Goal: Task Accomplishment & Management: Use online tool/utility

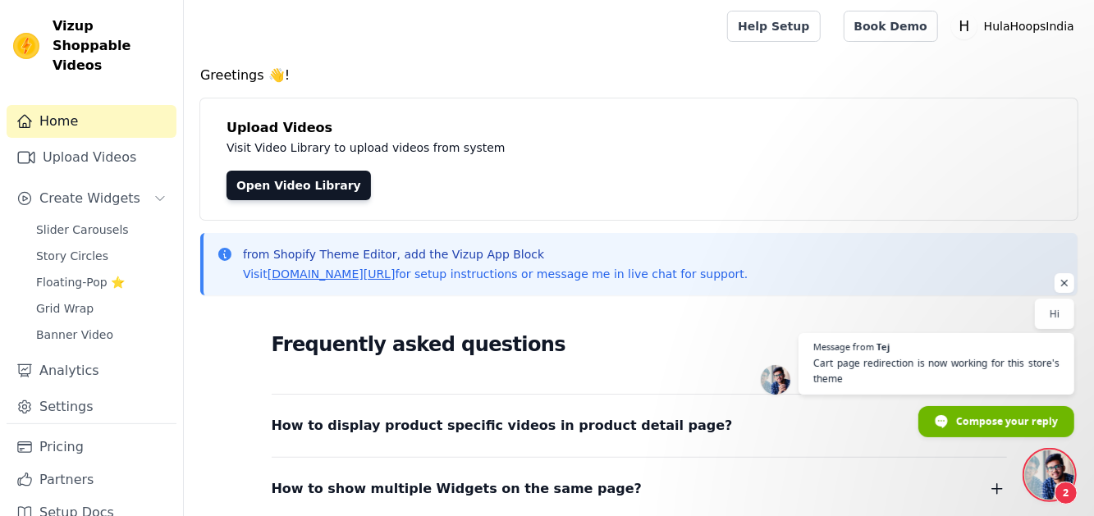
scroll to position [254, 0]
click at [1068, 478] on span "Open chat" at bounding box center [1049, 475] width 49 height 49
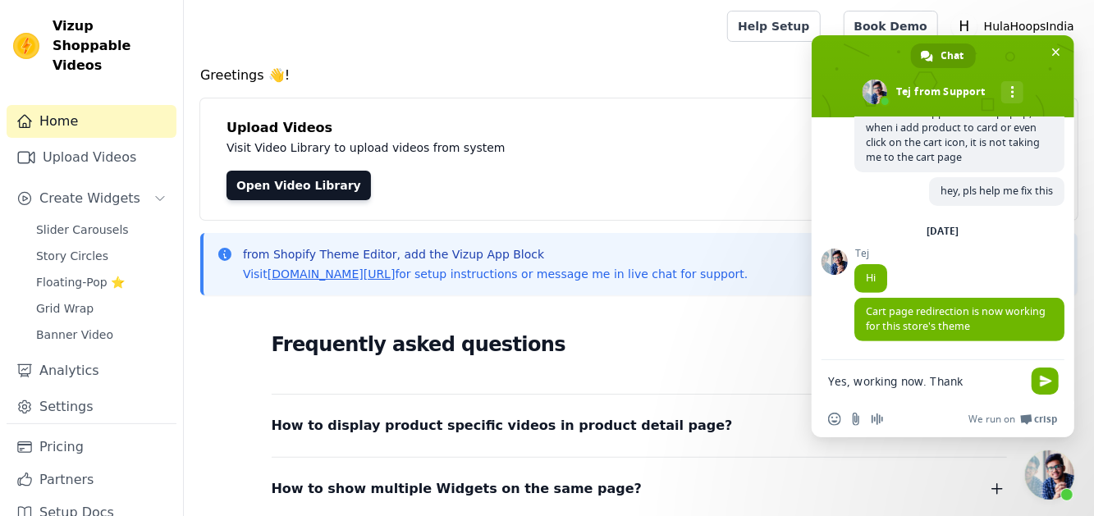
type textarea "Yes, working now. Thanks"
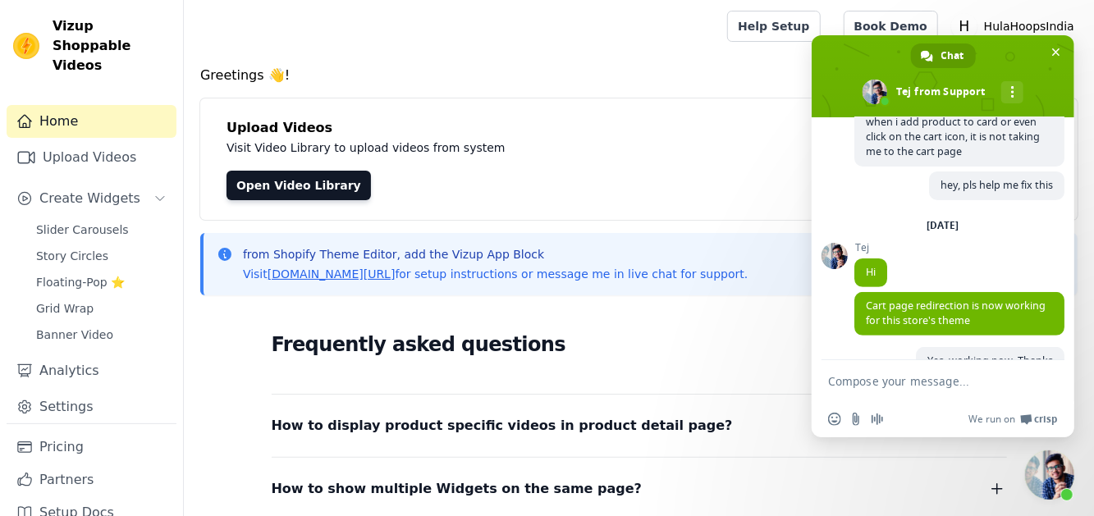
scroll to position [313, 0]
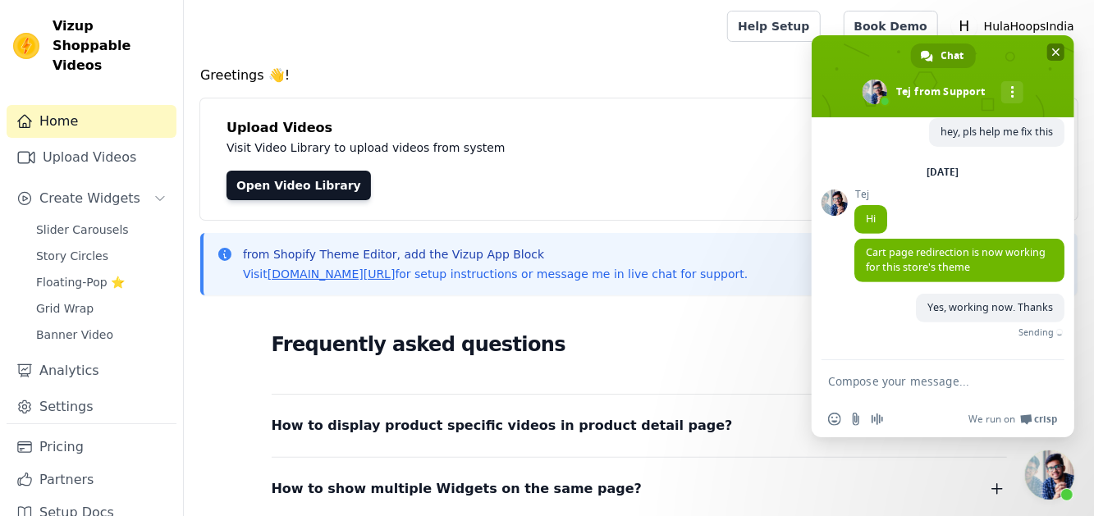
click at [1064, 56] on span "Close chat" at bounding box center [1055, 51] width 17 height 17
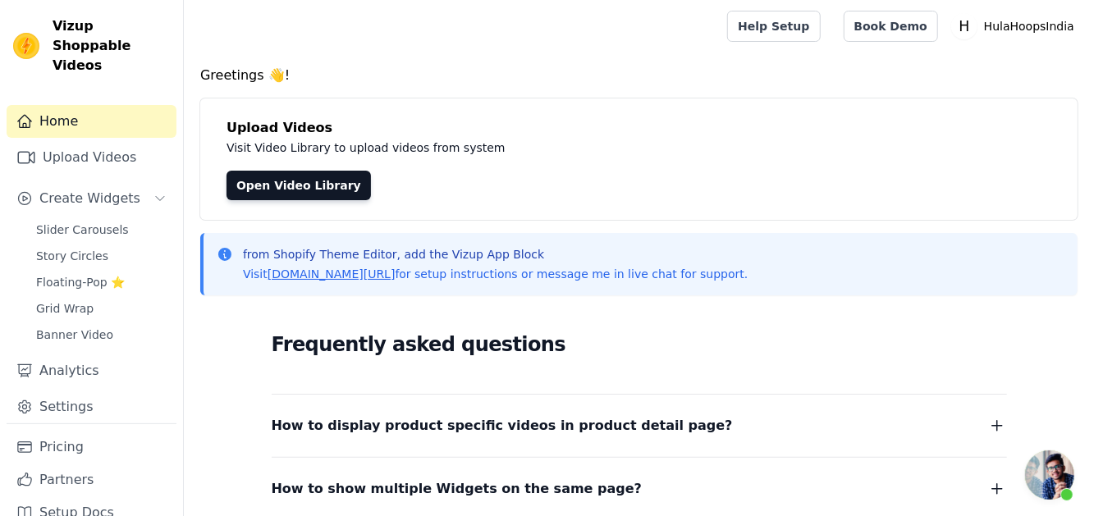
scroll to position [295, 0]
click at [94, 222] on span "Slider Carousels" at bounding box center [82, 230] width 93 height 16
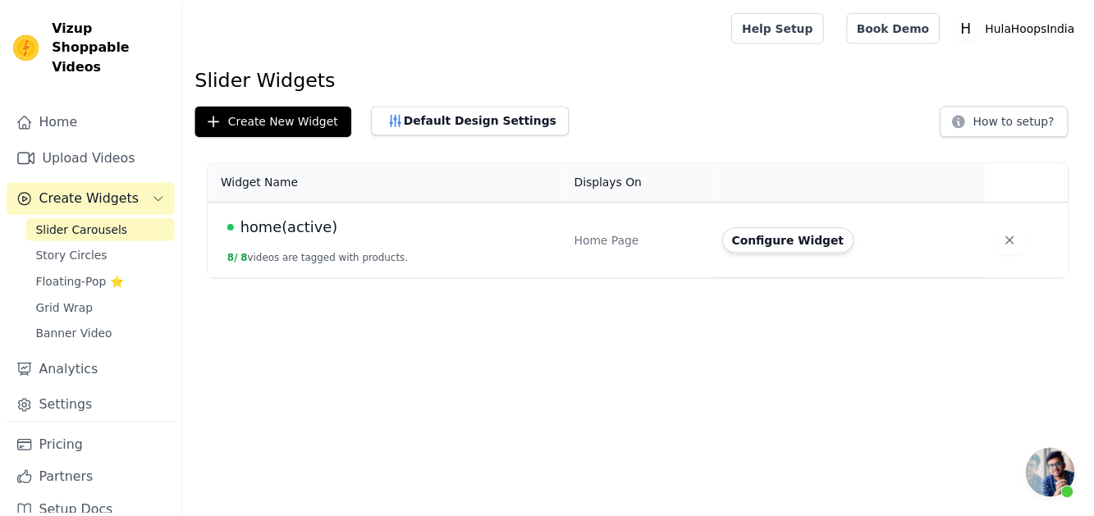
scroll to position [295, 0]
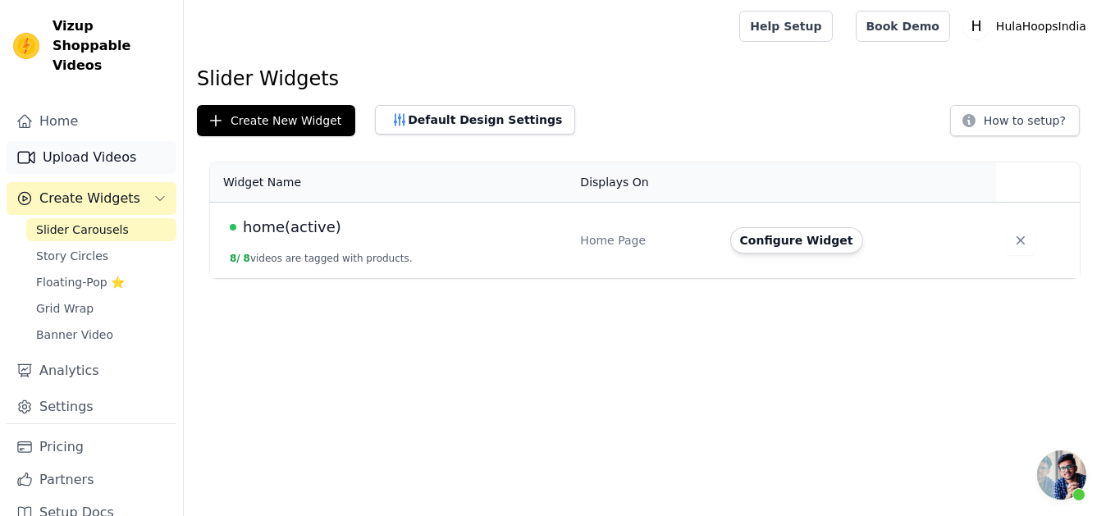
click at [86, 150] on link "Upload Videos" at bounding box center [92, 157] width 170 height 33
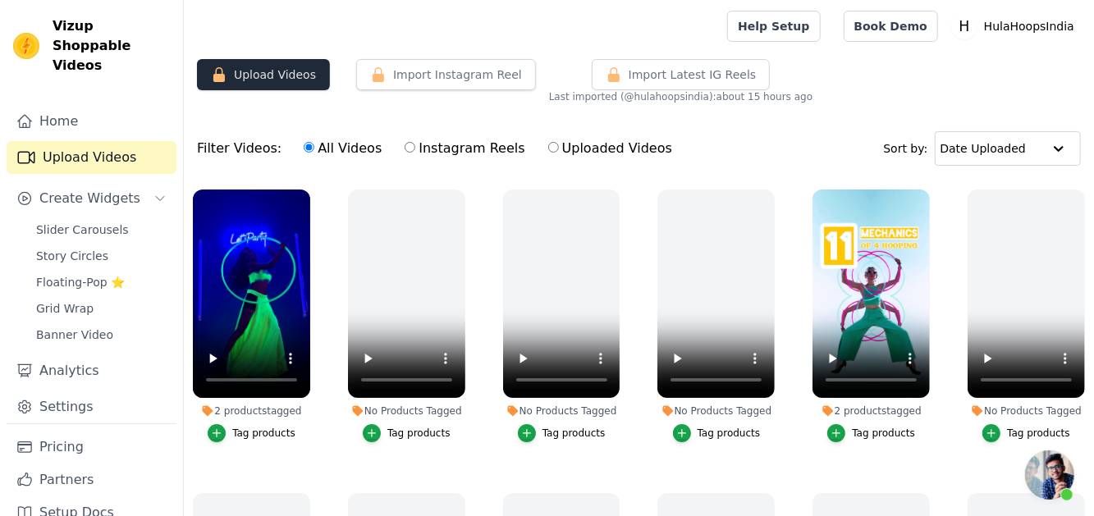
click at [259, 73] on button "Upload Videos" at bounding box center [263, 74] width 133 height 31
click at [460, 75] on button "Import Instagram Reel" at bounding box center [446, 74] width 180 height 31
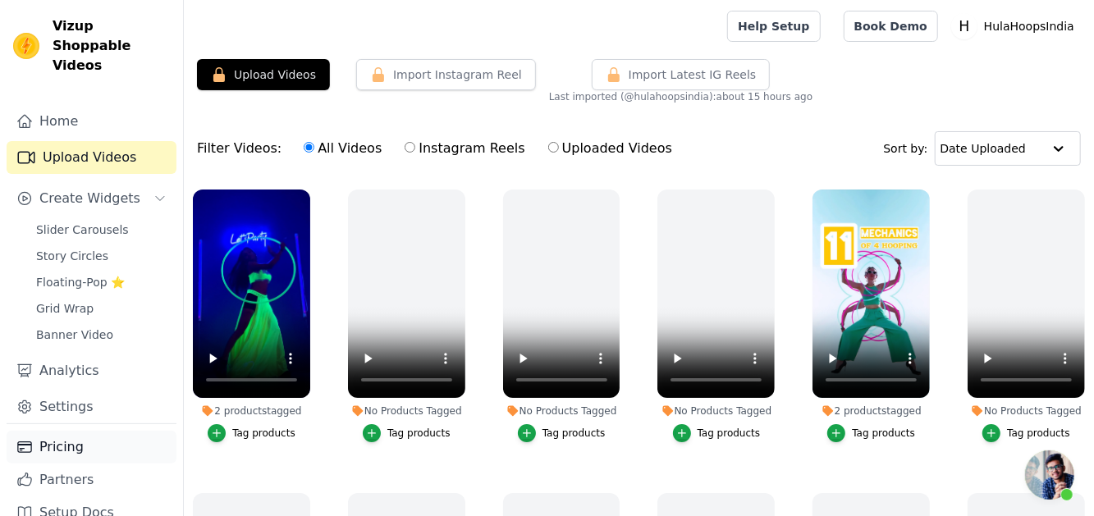
click at [71, 431] on link "Pricing" at bounding box center [92, 447] width 170 height 33
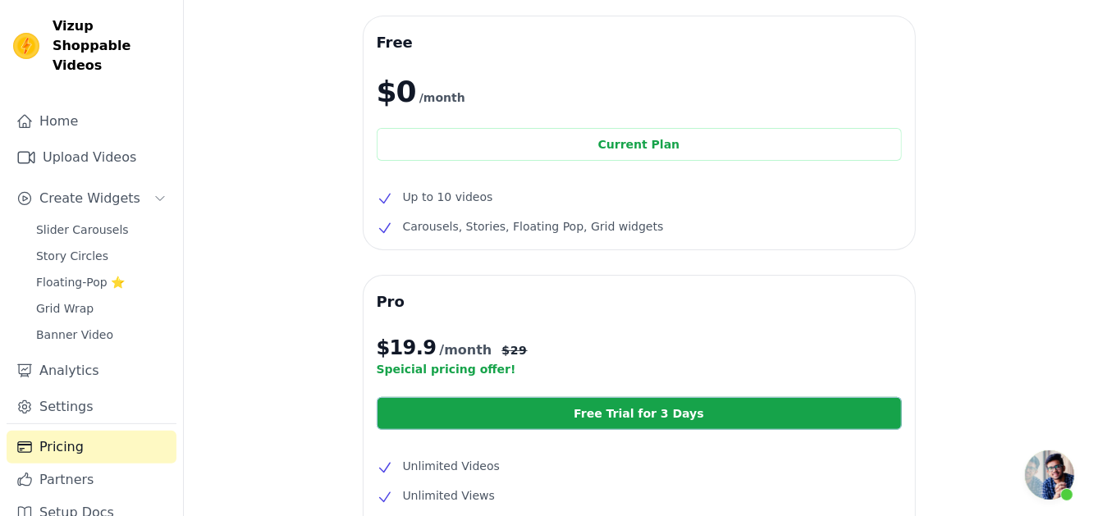
scroll to position [82, 0]
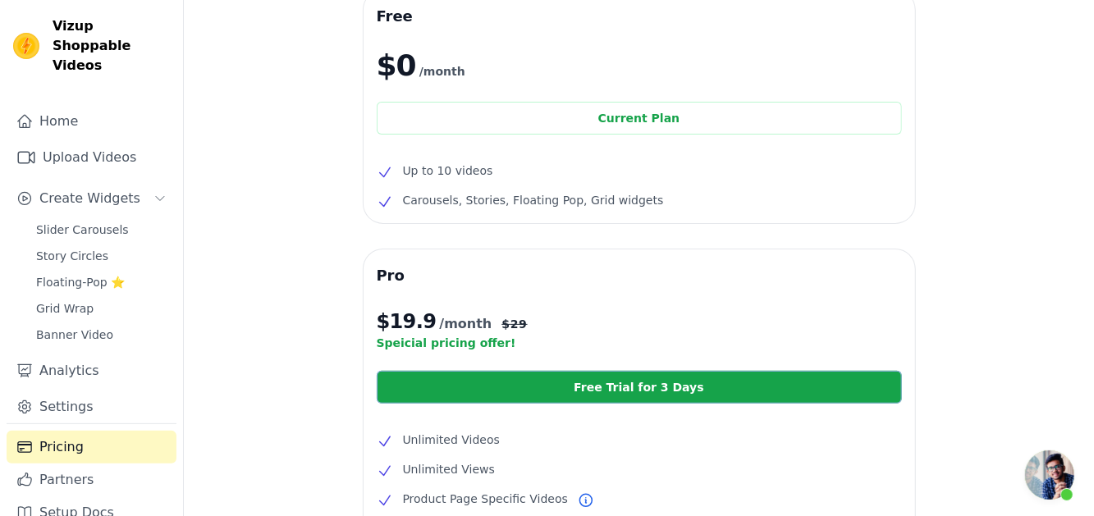
click at [424, 389] on link "Free Trial for 3 Days" at bounding box center [639, 387] width 525 height 33
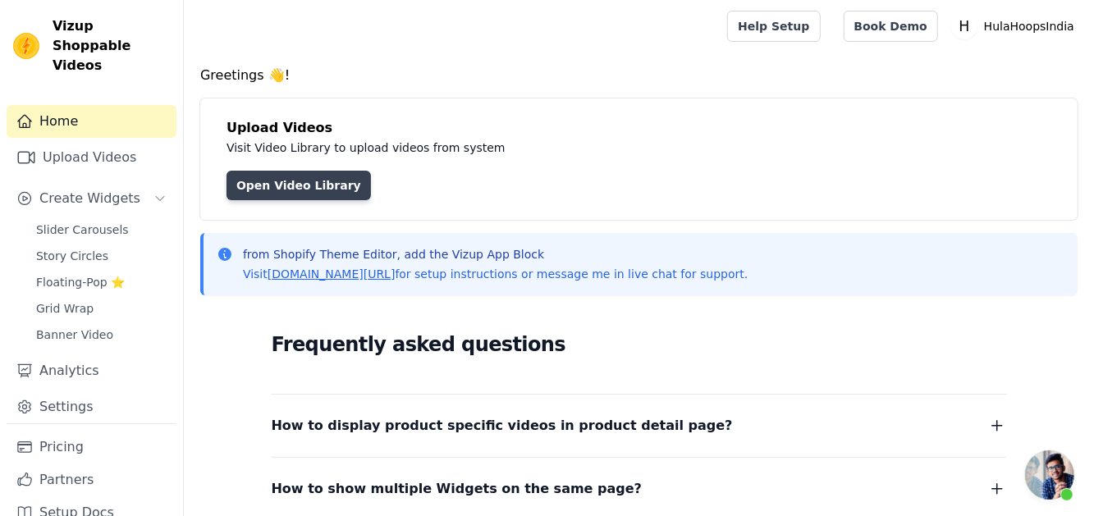
scroll to position [295, 0]
click at [243, 171] on link "Open Video Library" at bounding box center [298, 186] width 144 height 30
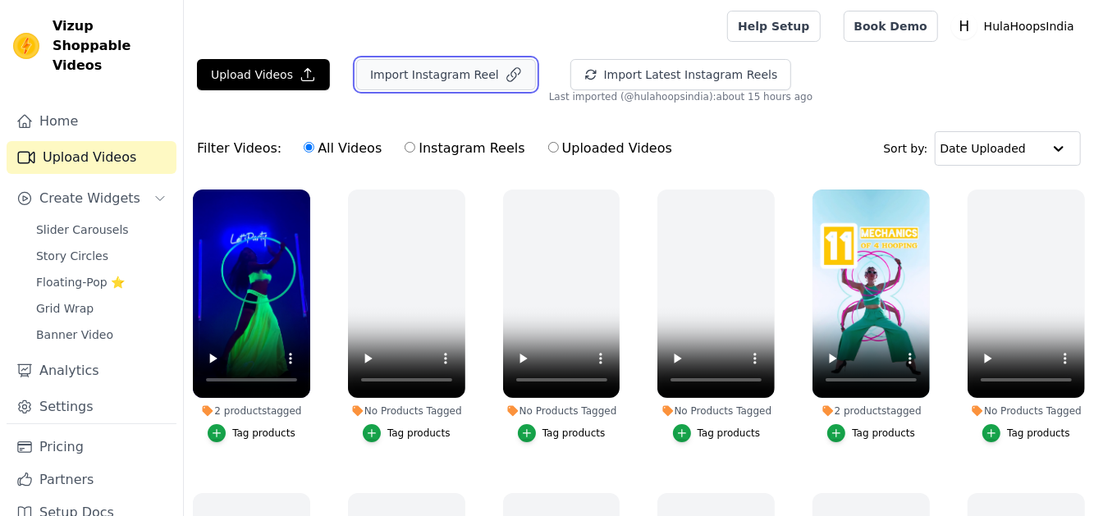
click at [448, 79] on button "Import Instagram Reel" at bounding box center [446, 74] width 180 height 31
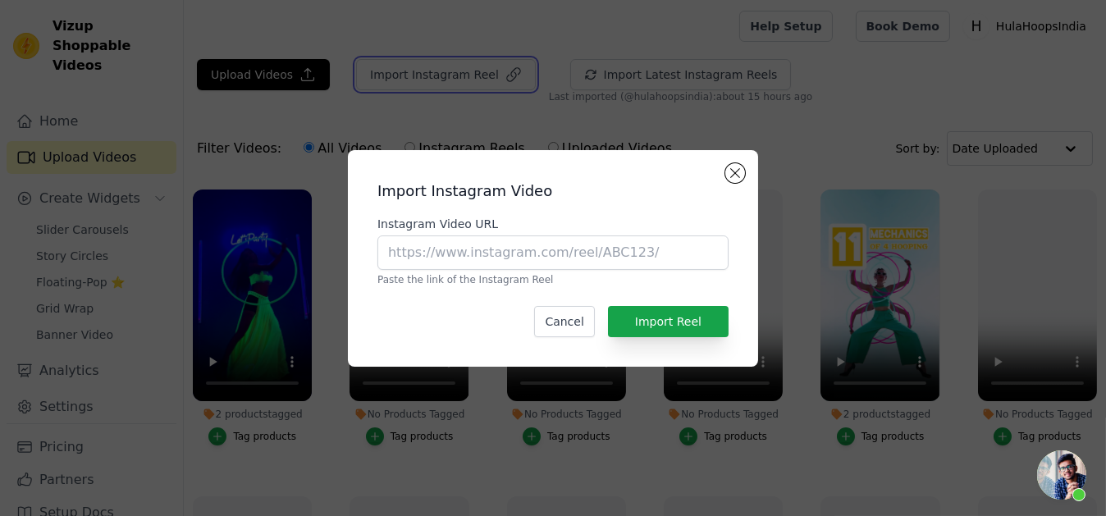
scroll to position [295, 0]
click at [521, 262] on input "Instagram Video URL" at bounding box center [552, 253] width 351 height 34
paste input "https://www.instagram.com/reel/DPBsfBwk2ut/?igsh=b29vNmxqMXd1dzBu"
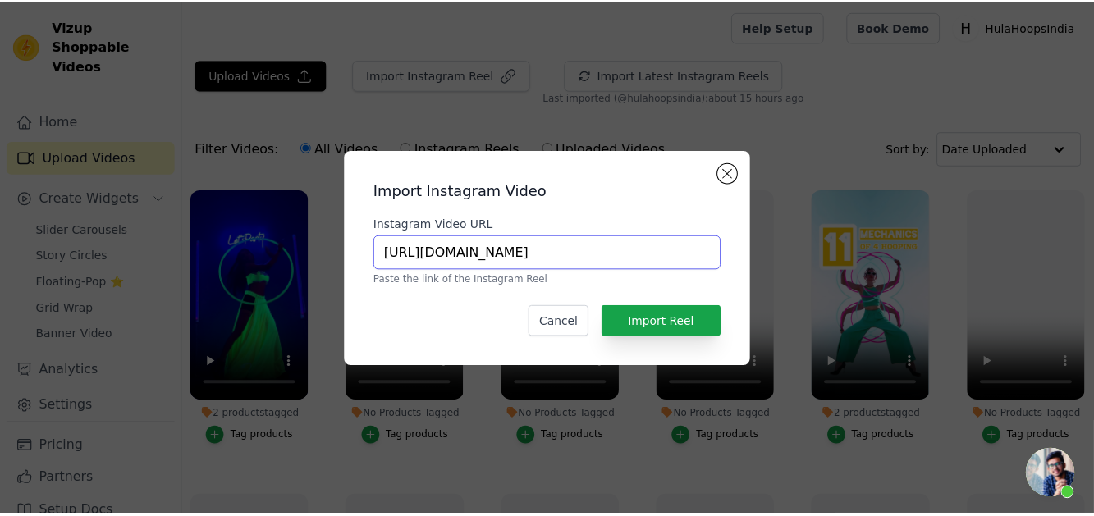
scroll to position [0, 0]
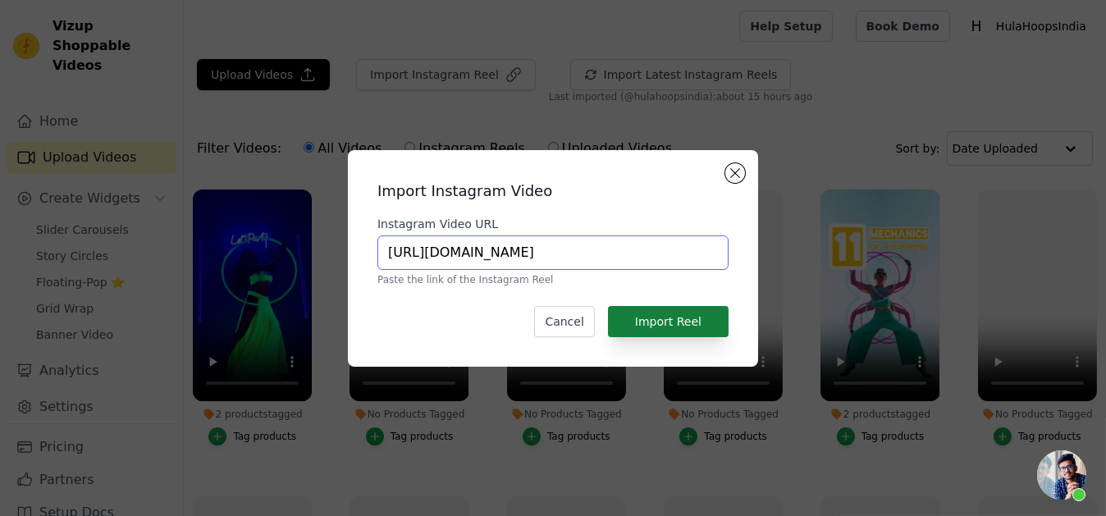
type input "https://www.instagram.com/reel/DPBsfBwk2ut/"
click at [689, 316] on button "Import Reel" at bounding box center [668, 321] width 121 height 31
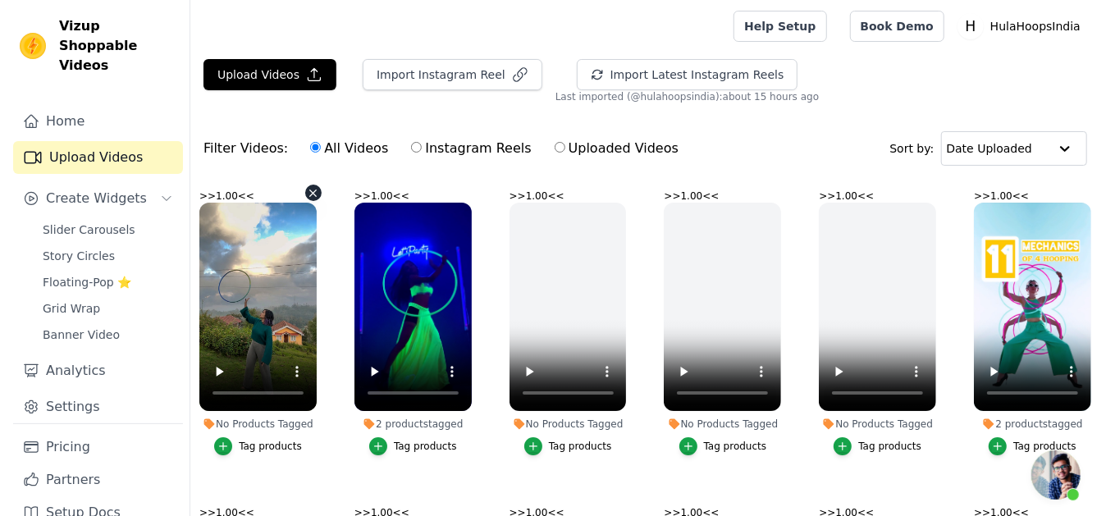
scroll to position [295, 0]
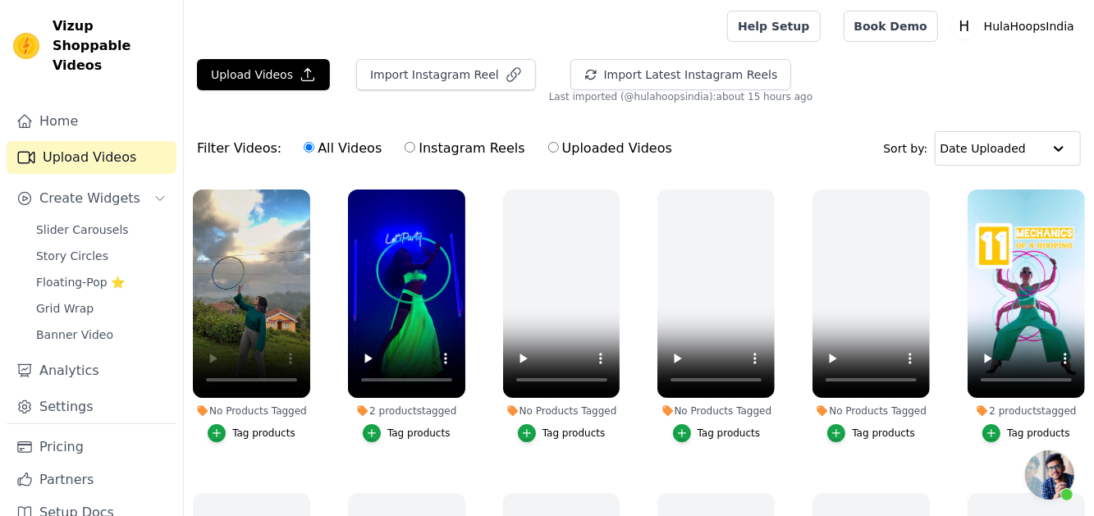
click at [245, 436] on div "Tag products" at bounding box center [263, 433] width 63 height 13
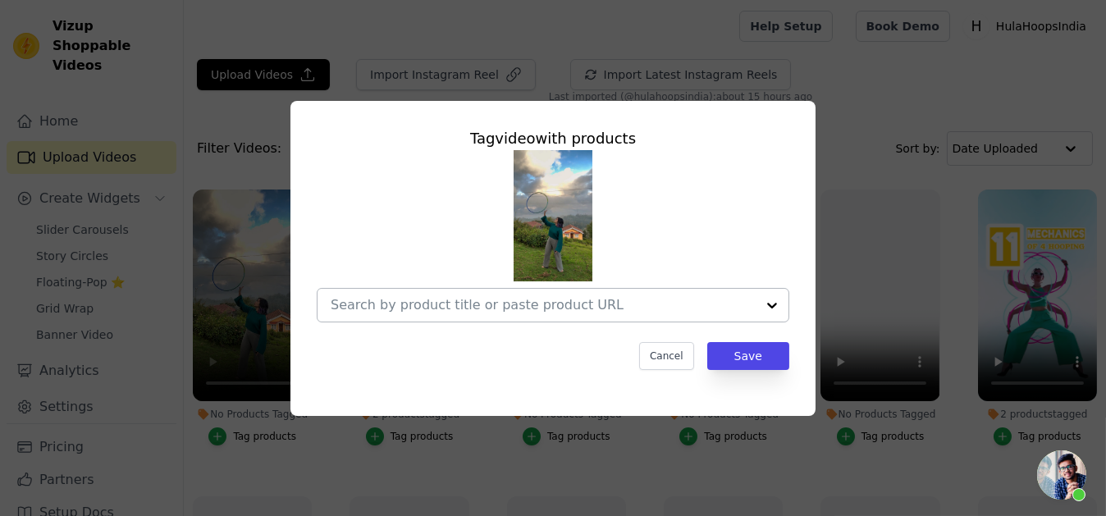
click at [458, 313] on input ">> 1.00 << No Products Tagged Tag video with products Cancel Save Tag products" at bounding box center [543, 305] width 425 height 16
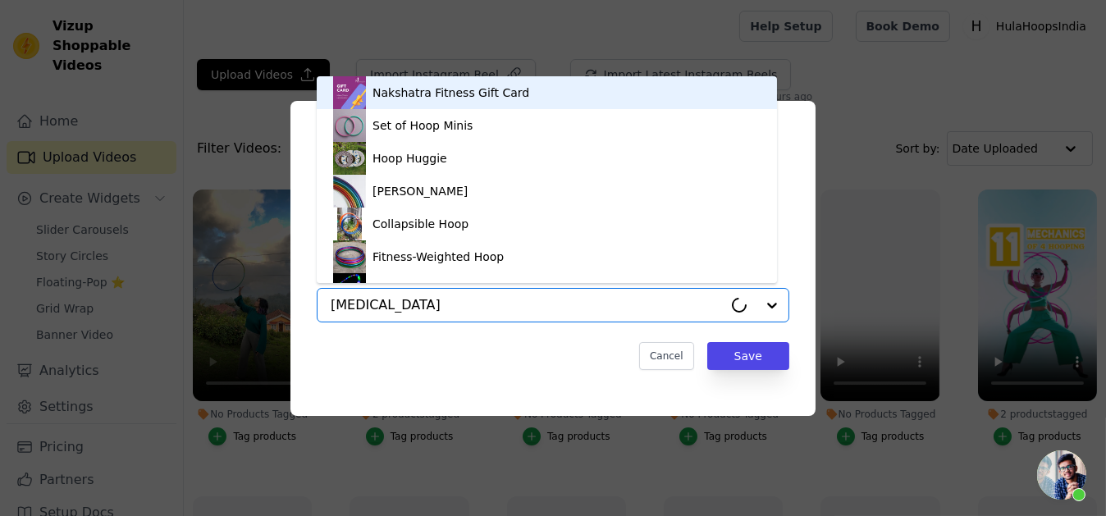
type input "polypr"
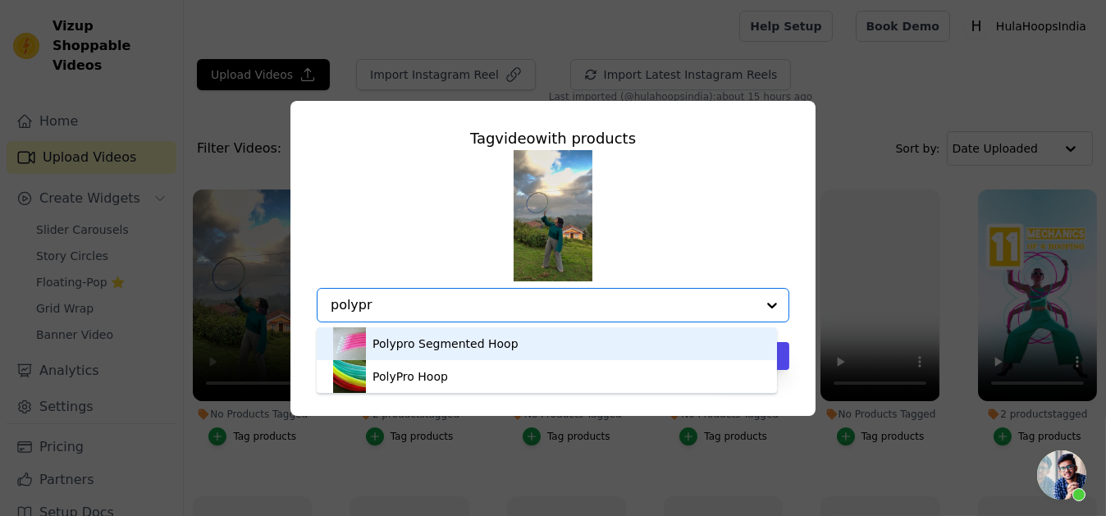
click at [448, 337] on div "Polypro Segmented Hoop" at bounding box center [446, 344] width 146 height 16
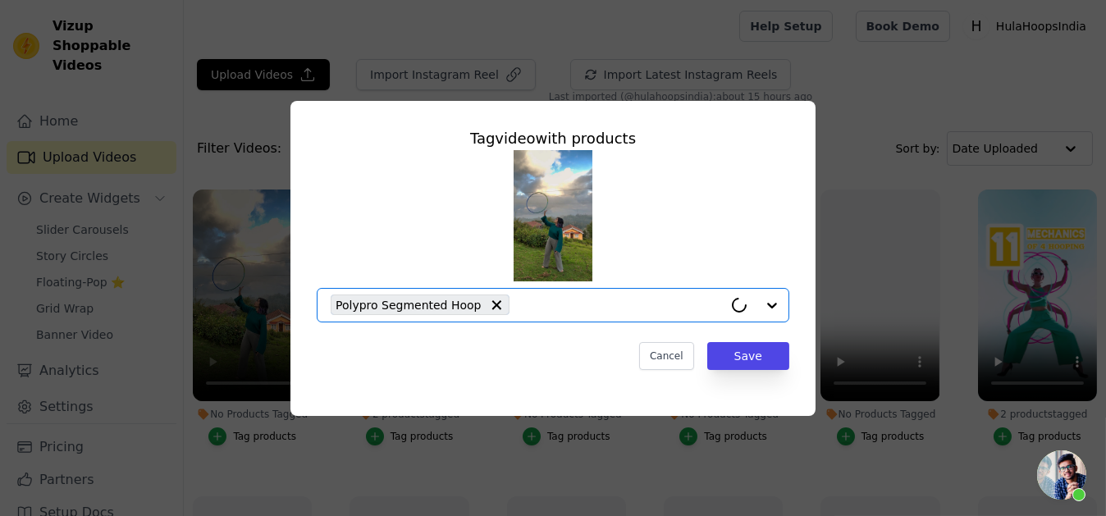
click at [519, 301] on input ">> 1.00 << No Products Tagged Tag video with products Option Polypro Segmented …" at bounding box center [620, 305] width 205 height 16
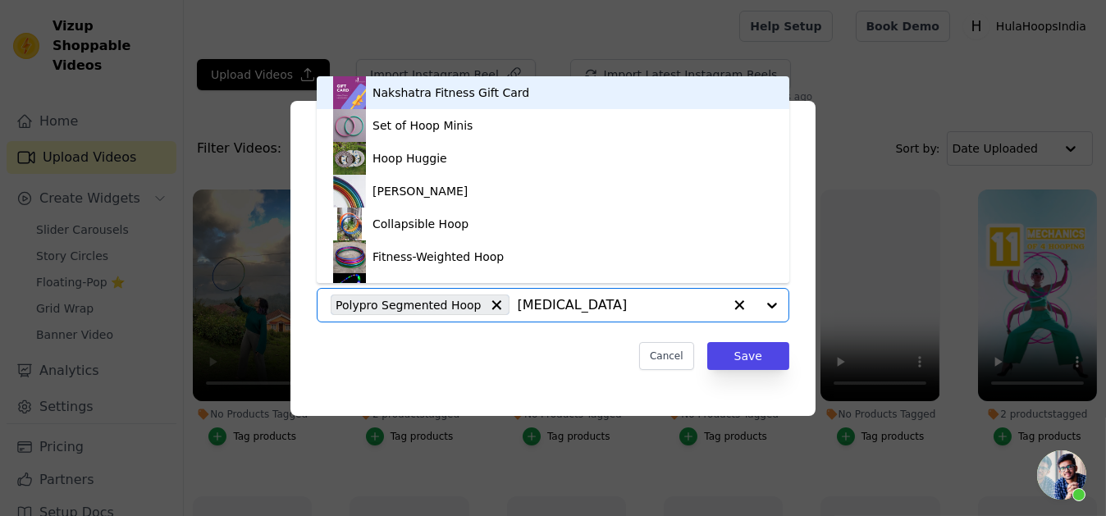
type input "polypr"
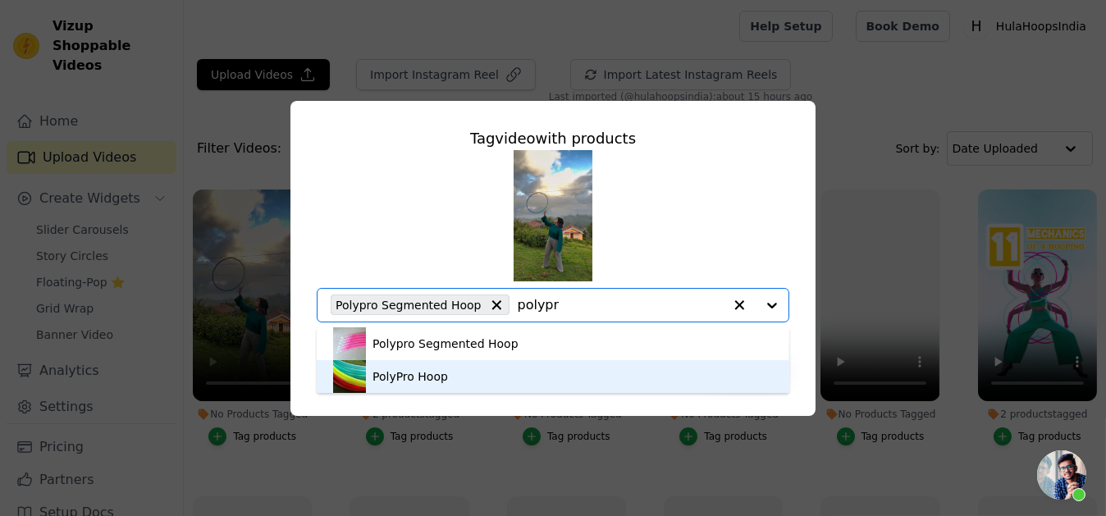
click at [478, 385] on div "PolyPro Hoop" at bounding box center [553, 376] width 440 height 33
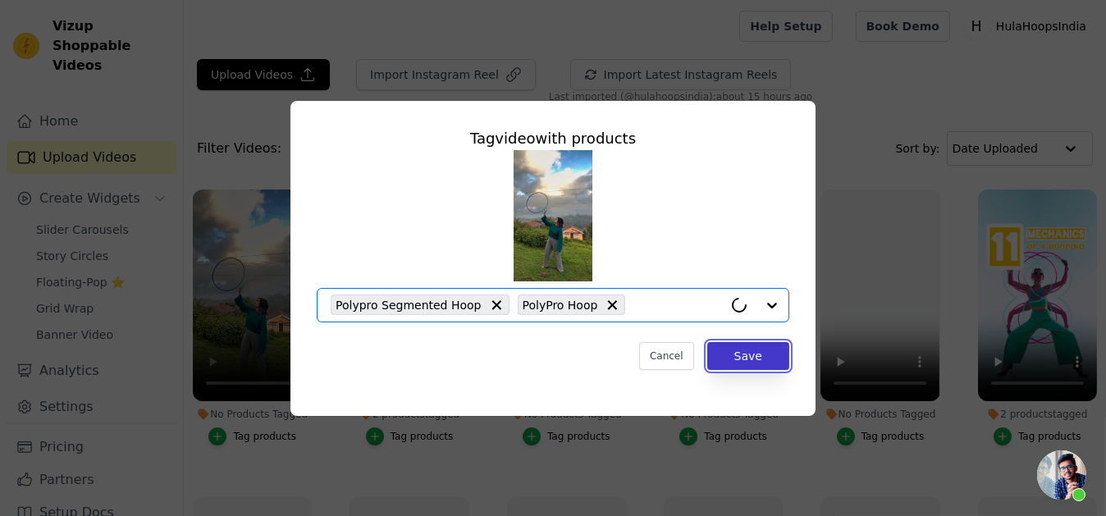
click at [787, 355] on button "Save" at bounding box center [748, 356] width 82 height 28
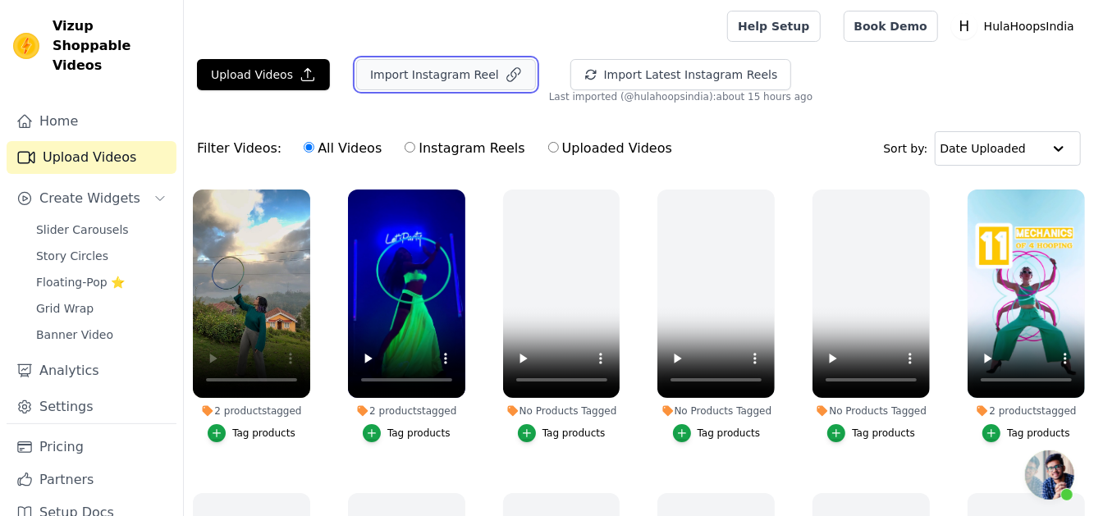
click at [407, 77] on button "Import Instagram Reel" at bounding box center [446, 74] width 180 height 31
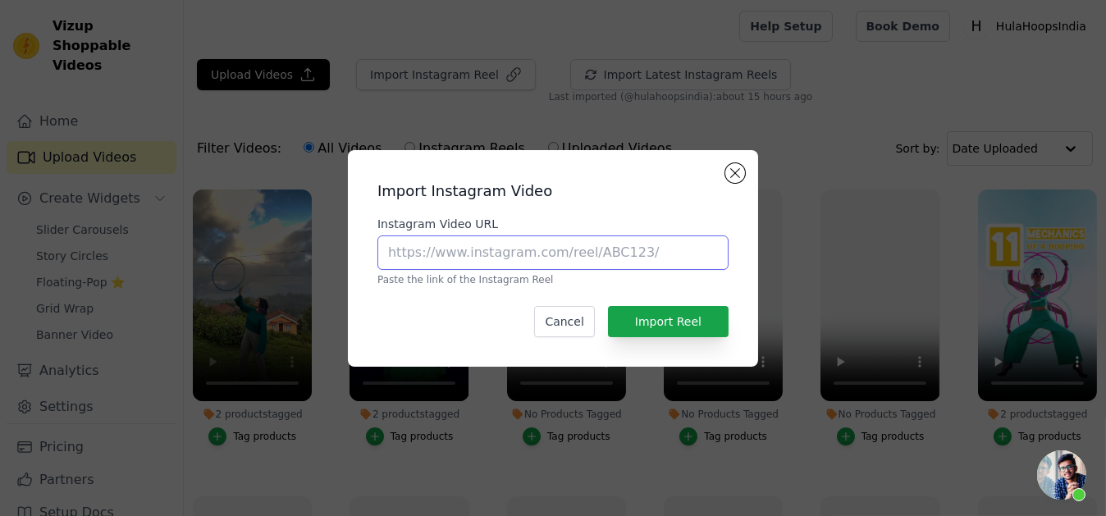
click at [515, 239] on input "Instagram Video URL" at bounding box center [552, 253] width 351 height 34
paste input "https://www.instagram.com/reel/DNCl__lTTrv/?igsh=MXJsdHVvN2tzdXgxbw=="
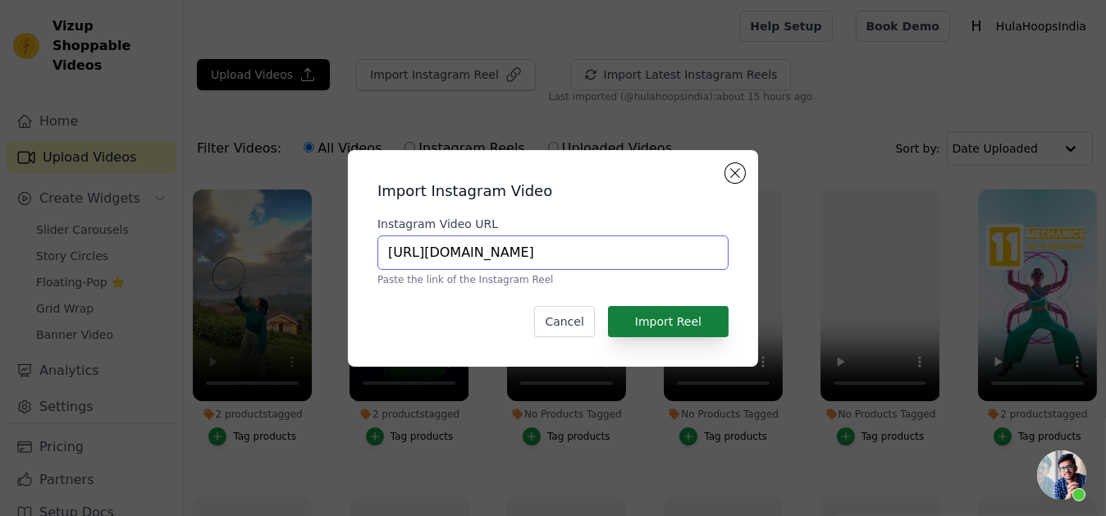
type input "https://www.instagram.com/reel/DNCl__lTTrv/"
click at [662, 322] on button "Import Reel" at bounding box center [668, 321] width 121 height 31
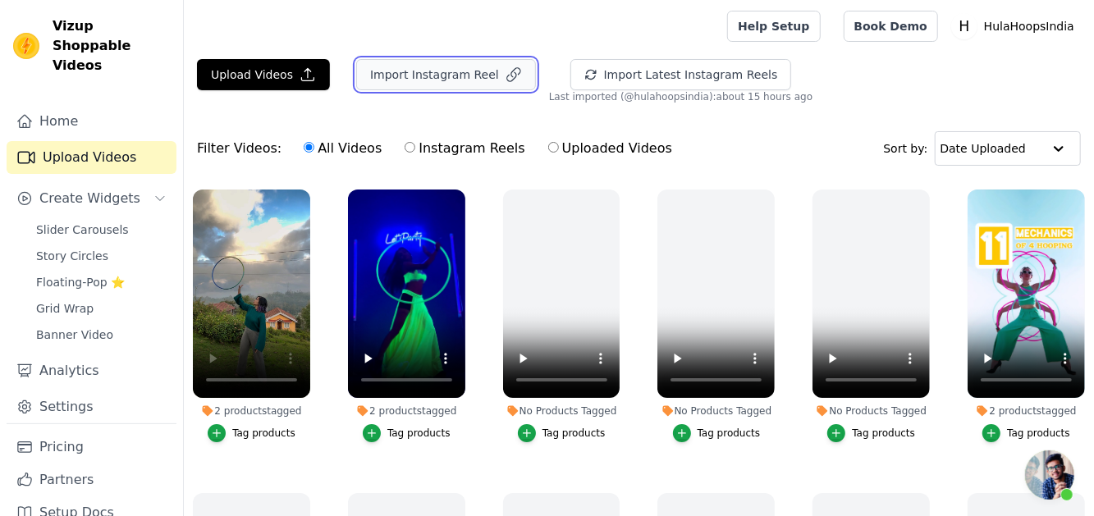
click at [421, 74] on button "Import Instagram Reel" at bounding box center [446, 74] width 180 height 31
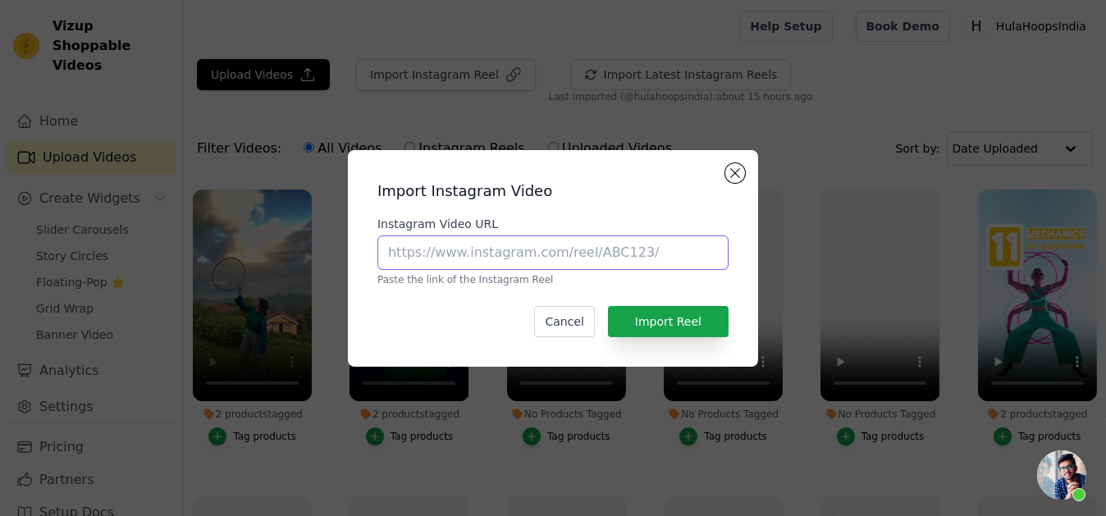
click at [523, 244] on input "Instagram Video URL" at bounding box center [552, 253] width 351 height 34
paste input "https://www.instagram.com/reel/DPB9hRdEtNg/?igsh=MWh2c3R1bHFxNnh2bA=="
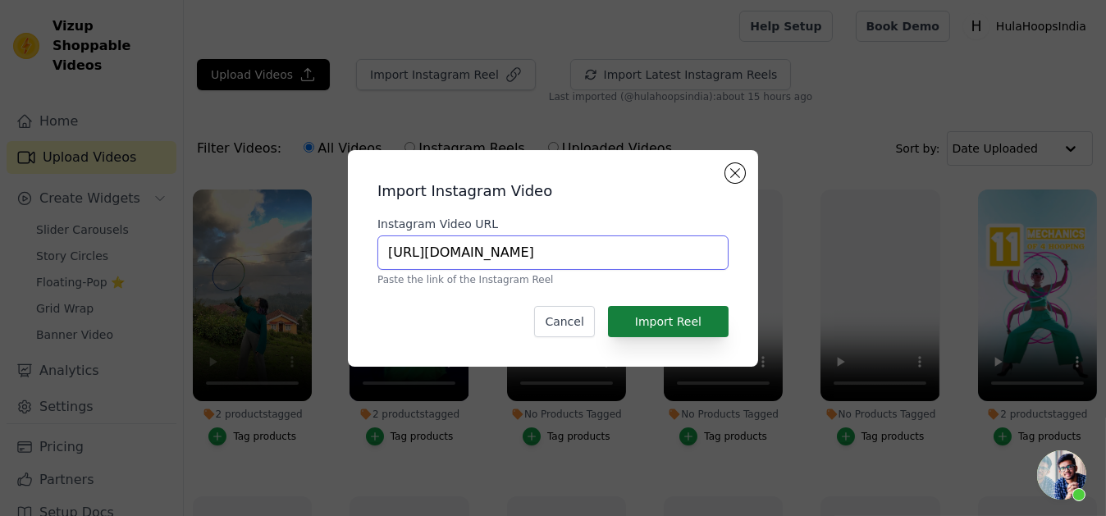
type input "https://www.instagram.com/reel/DPB9hRdEtNg/"
click at [675, 313] on button "Import Reel" at bounding box center [668, 321] width 121 height 31
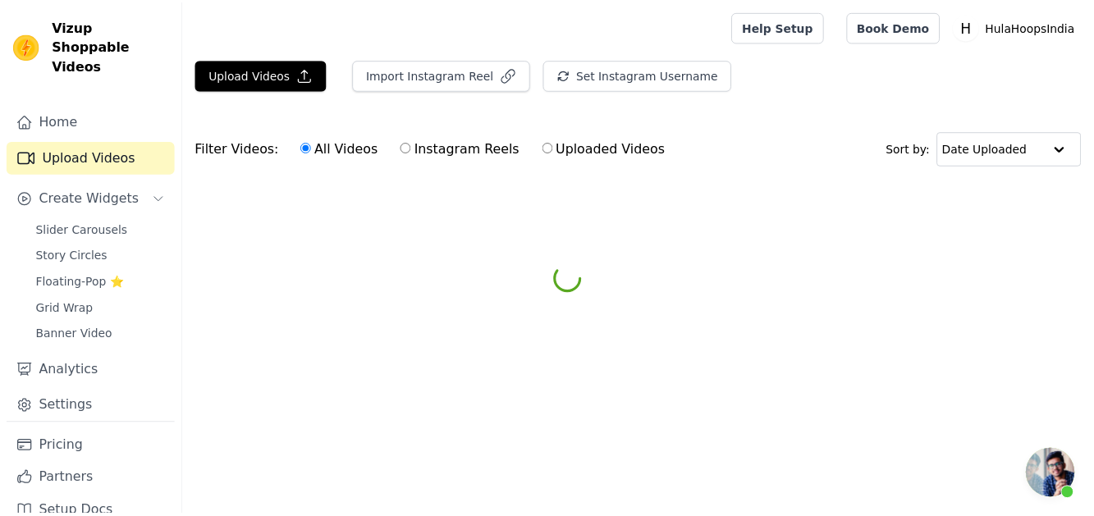
scroll to position [295, 0]
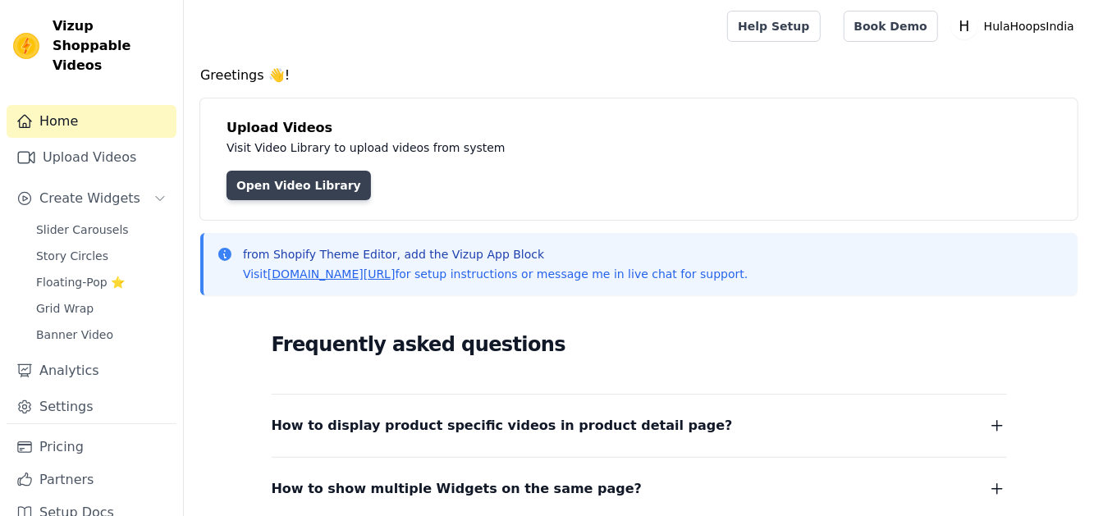
click at [312, 190] on link "Open Video Library" at bounding box center [298, 186] width 144 height 30
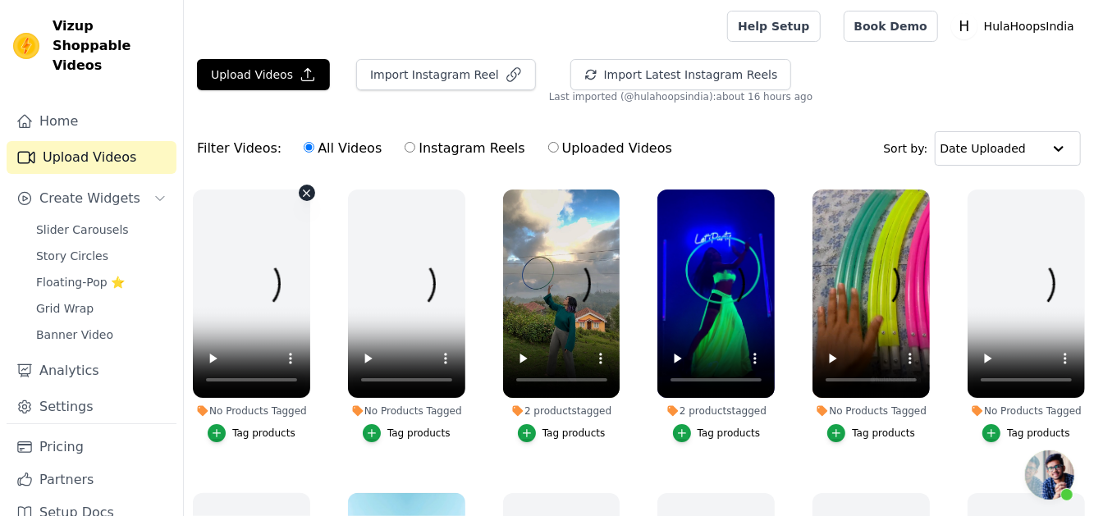
scroll to position [295, 0]
click at [93, 222] on span "Slider Carousels" at bounding box center [82, 230] width 93 height 16
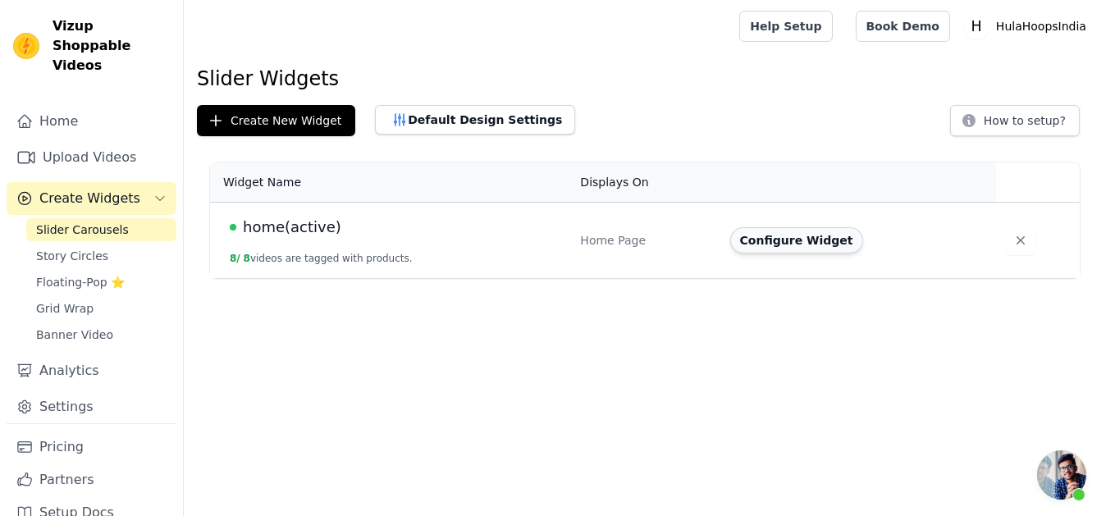
click at [780, 245] on button "Configure Widget" at bounding box center [796, 240] width 133 height 26
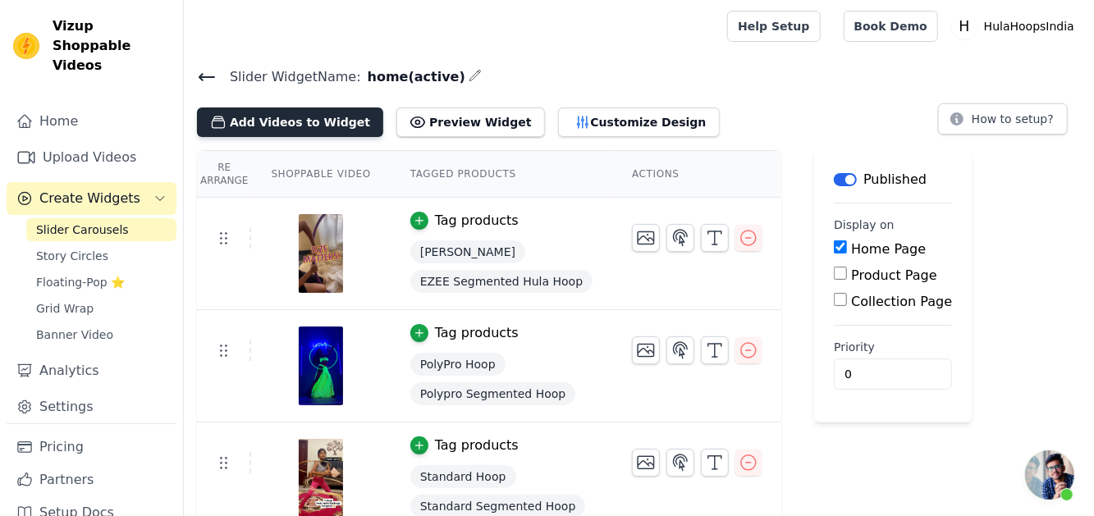
click at [327, 115] on button "Add Videos to Widget" at bounding box center [290, 123] width 186 height 30
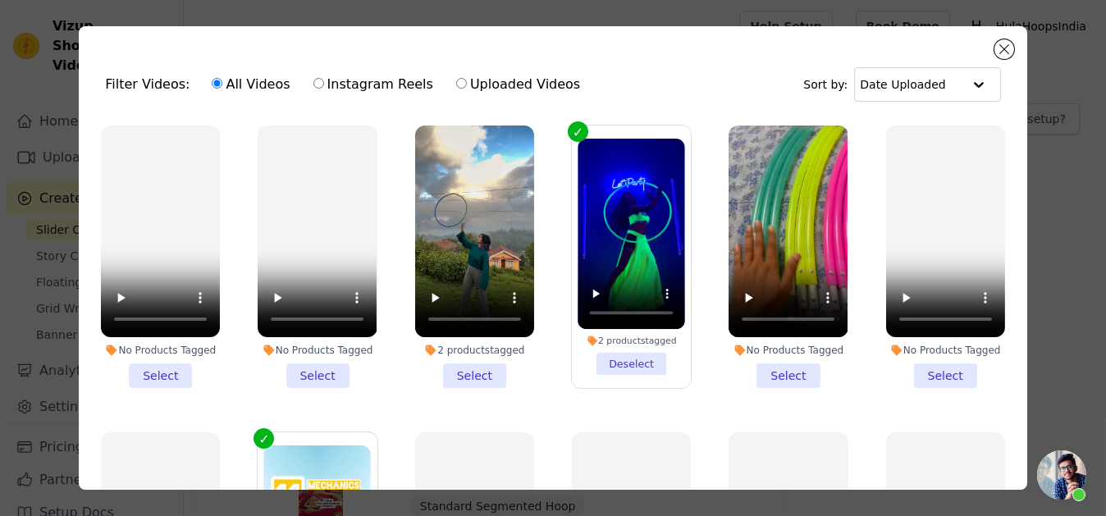
click at [492, 364] on li ">> 1.00 << 2 products tagged Select" at bounding box center [474, 257] width 119 height 263
click at [0, 0] on input ">> 1.00 << 2 products tagged Select" at bounding box center [0, 0] width 0 height 0
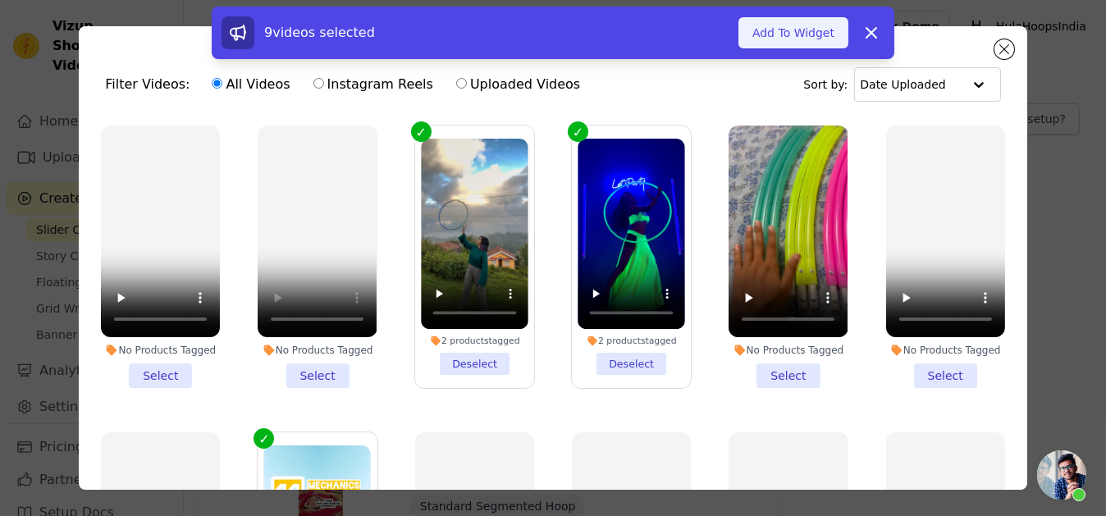
click at [780, 39] on button "Add To Widget" at bounding box center [794, 32] width 110 height 31
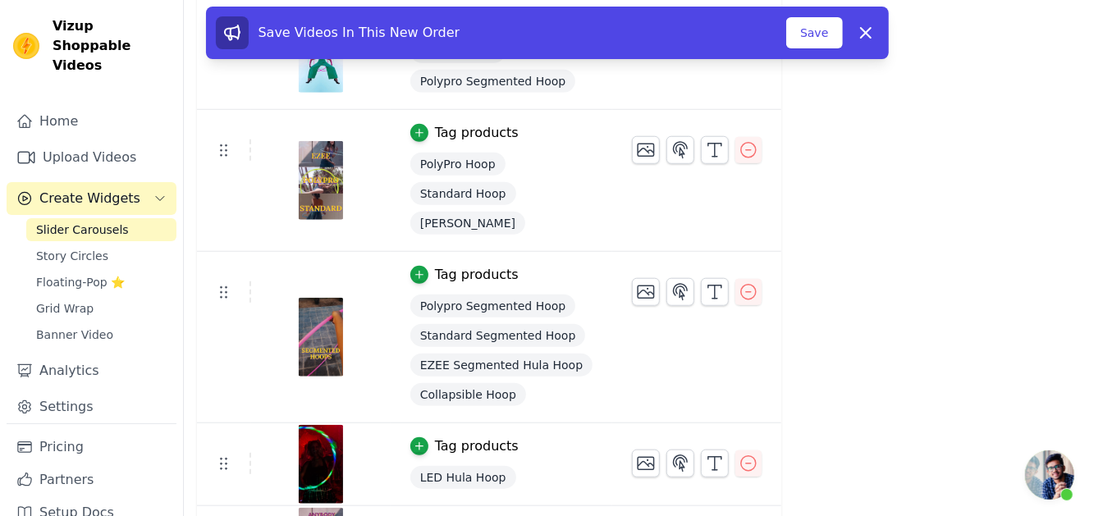
scroll to position [718, 0]
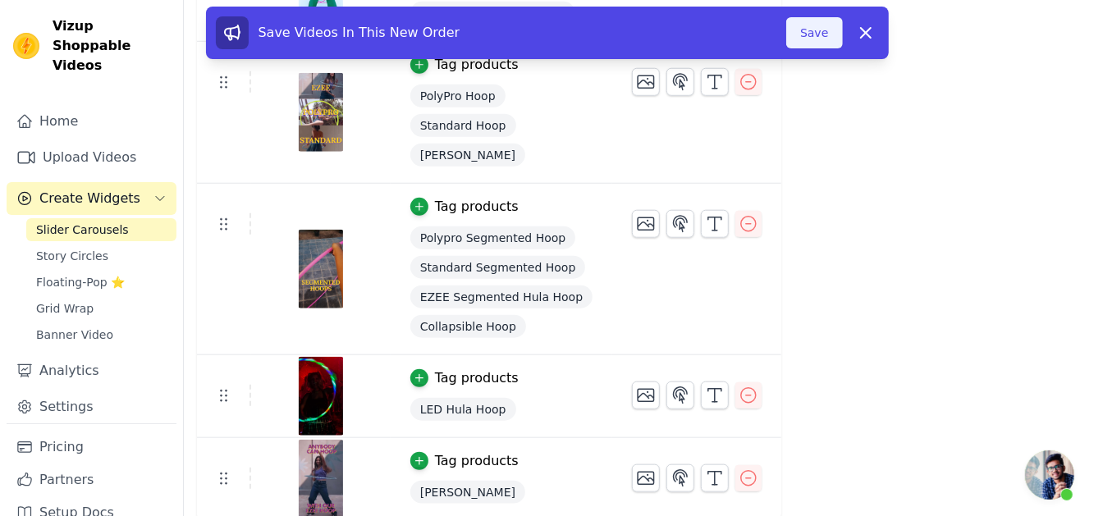
click at [816, 40] on button "Save" at bounding box center [814, 32] width 56 height 31
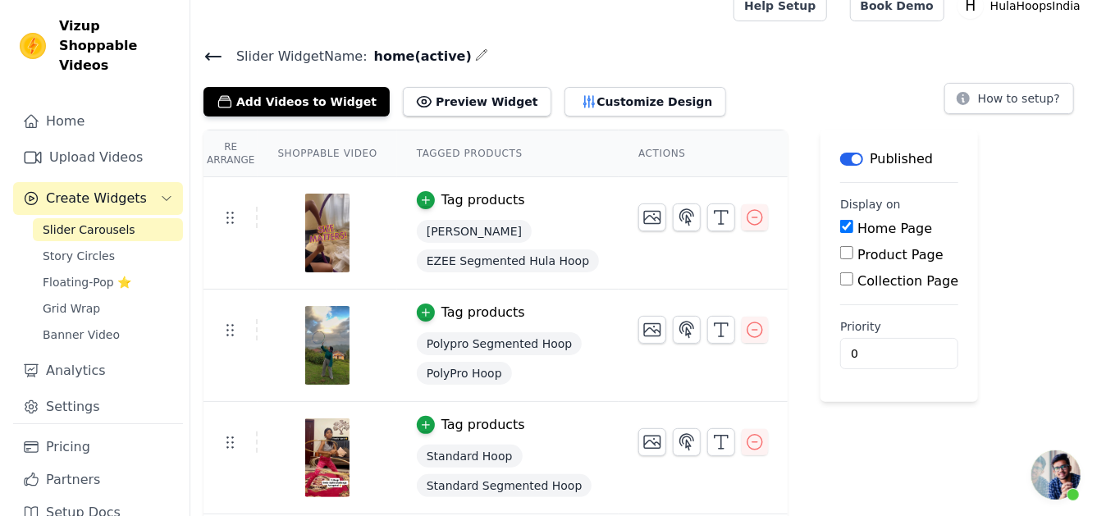
scroll to position [0, 0]
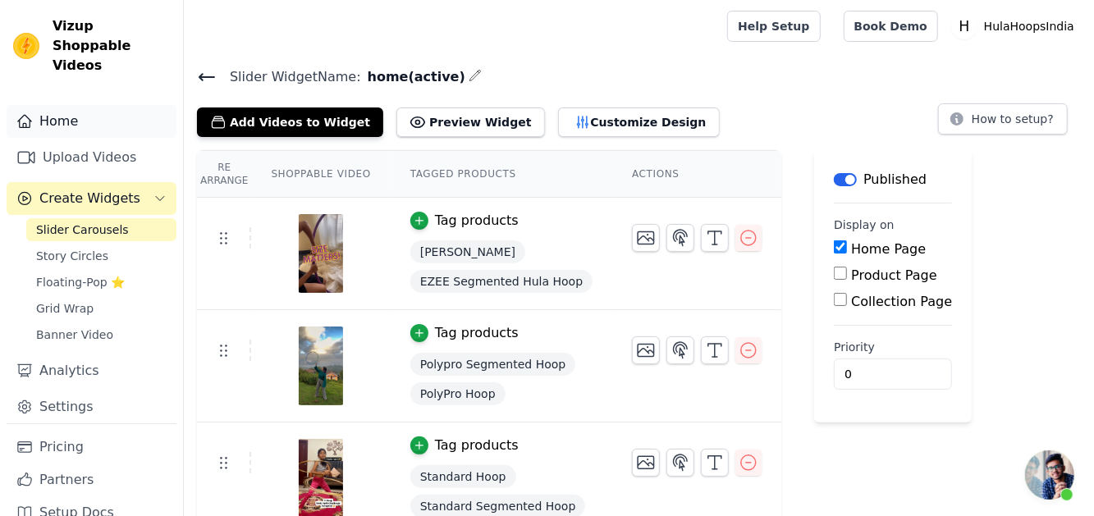
click at [98, 105] on link "Home" at bounding box center [92, 121] width 170 height 33
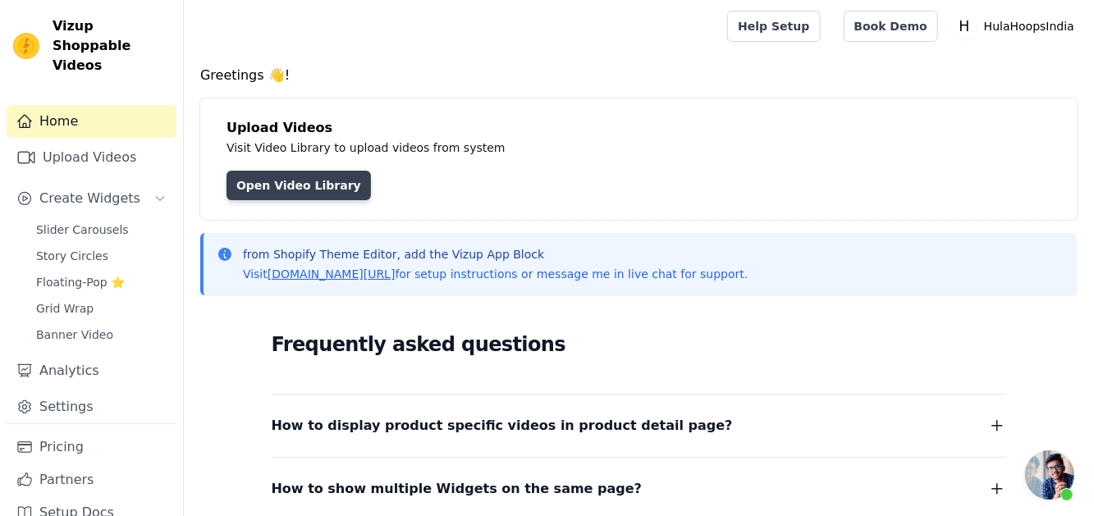
click at [249, 174] on link "Open Video Library" at bounding box center [298, 186] width 144 height 30
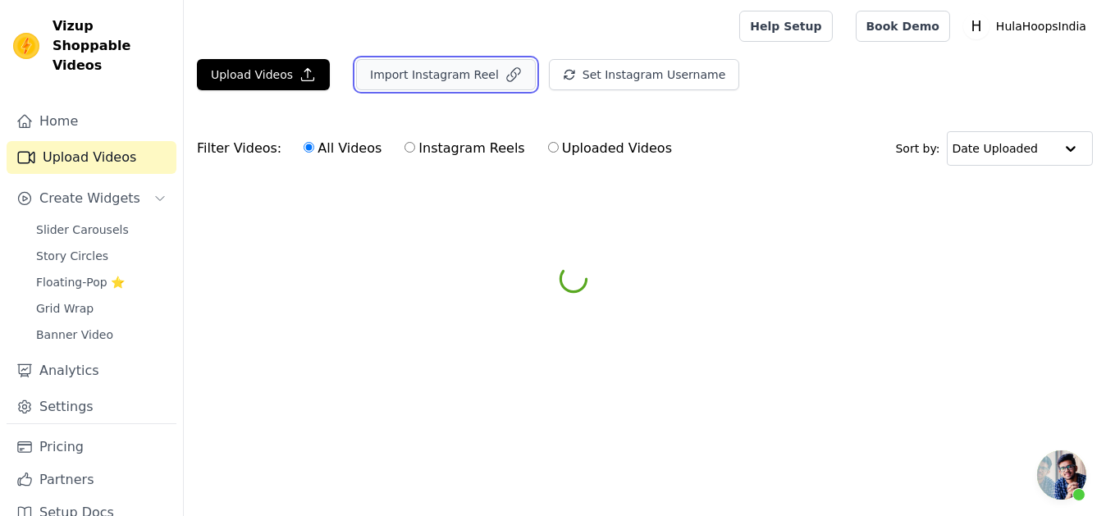
click at [465, 74] on button "Import Instagram Reel" at bounding box center [446, 74] width 180 height 31
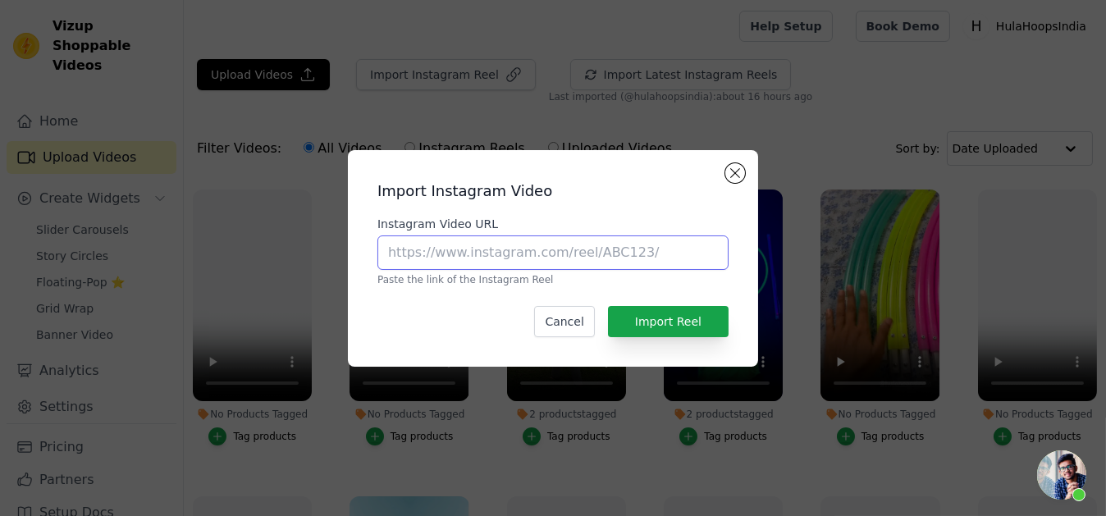
click at [440, 246] on input "Instagram Video URL" at bounding box center [552, 253] width 351 height 34
paste input "https://www.instagram.com/reel/DM4bRaPBEKH/?igsh=cGtocGV3aTA4bGJt"
drag, startPoint x: 570, startPoint y: 253, endPoint x: 841, endPoint y: 262, distance: 271.8
click at [837, 262] on div "Import Instagram Video Instagram Video URL https://www.instagram.com/reel/DM4bR…" at bounding box center [553, 258] width 1054 height 269
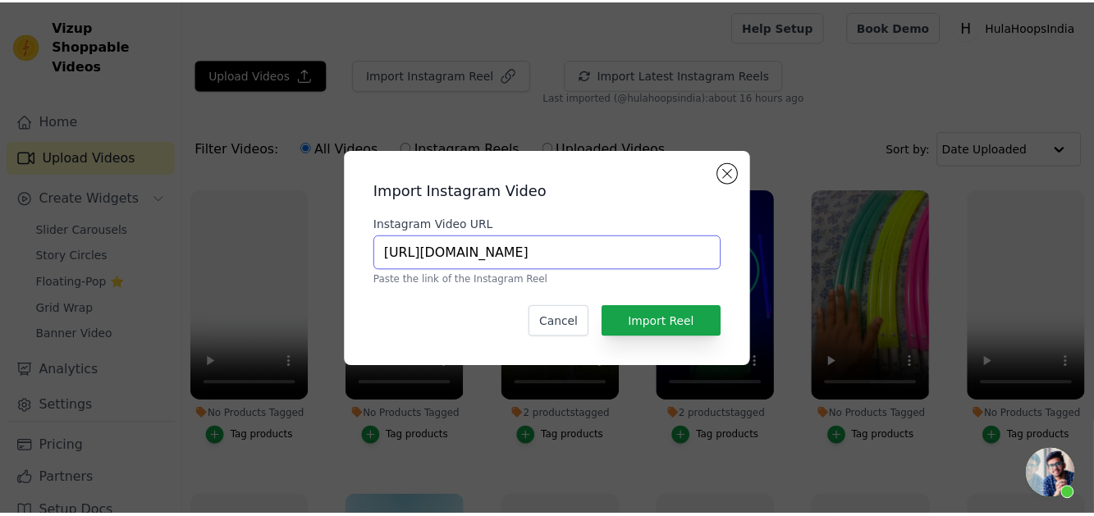
scroll to position [0, 0]
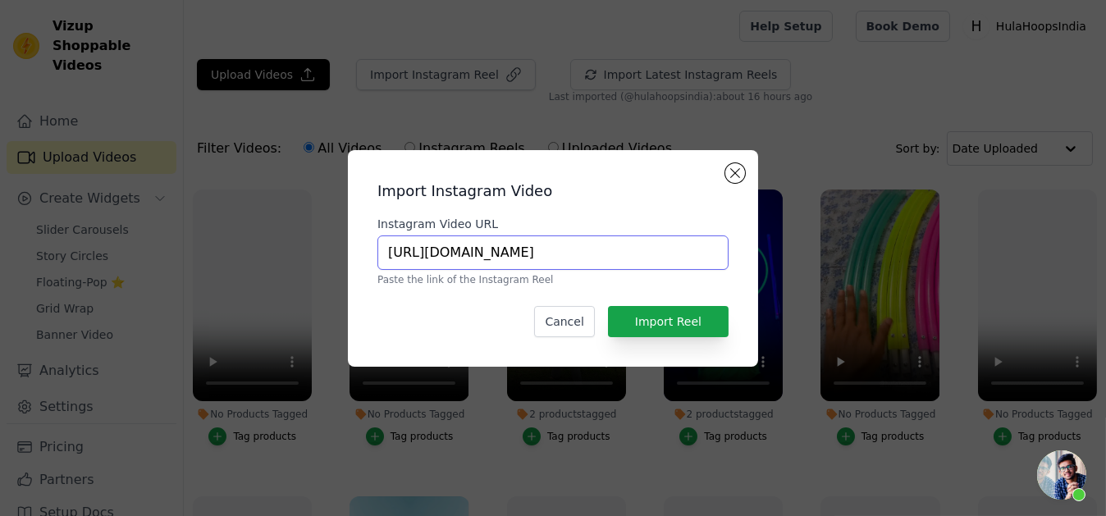
type input "https://www.instagram.com/reel/DM4bRaPBEKH"
click at [667, 313] on button "Import Reel" at bounding box center [668, 321] width 121 height 31
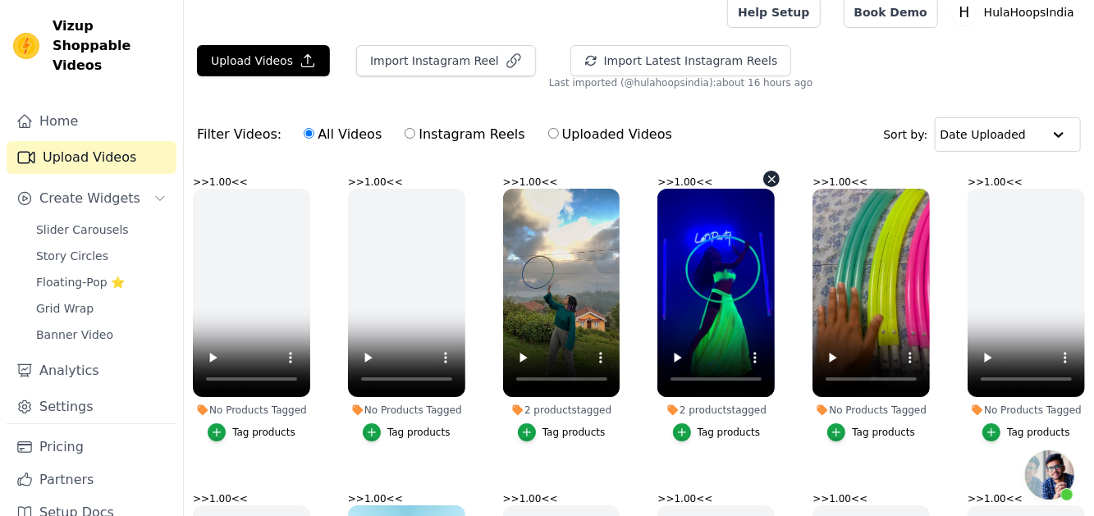
scroll to position [13, 0]
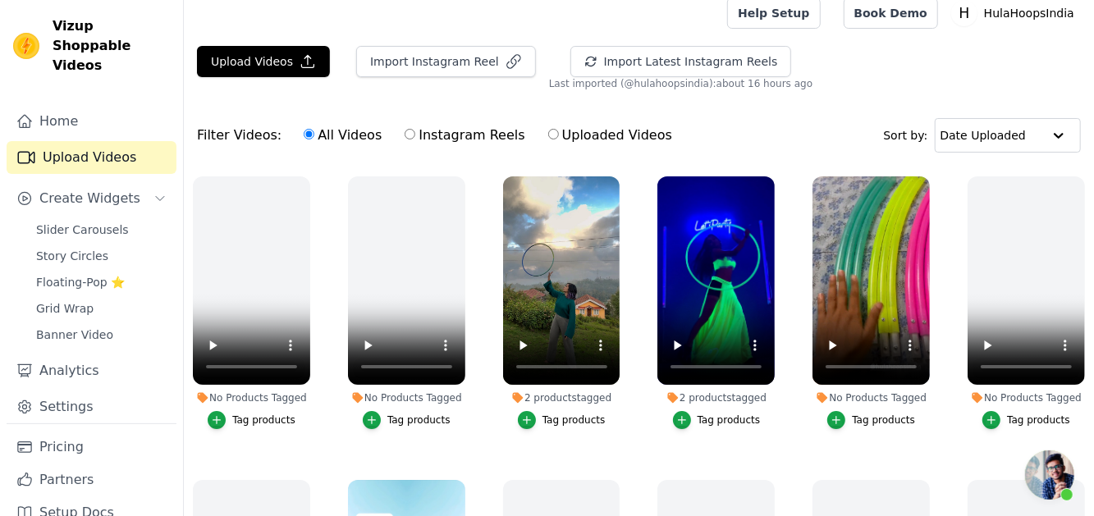
click at [861, 421] on div "Tag products" at bounding box center [883, 420] width 63 height 13
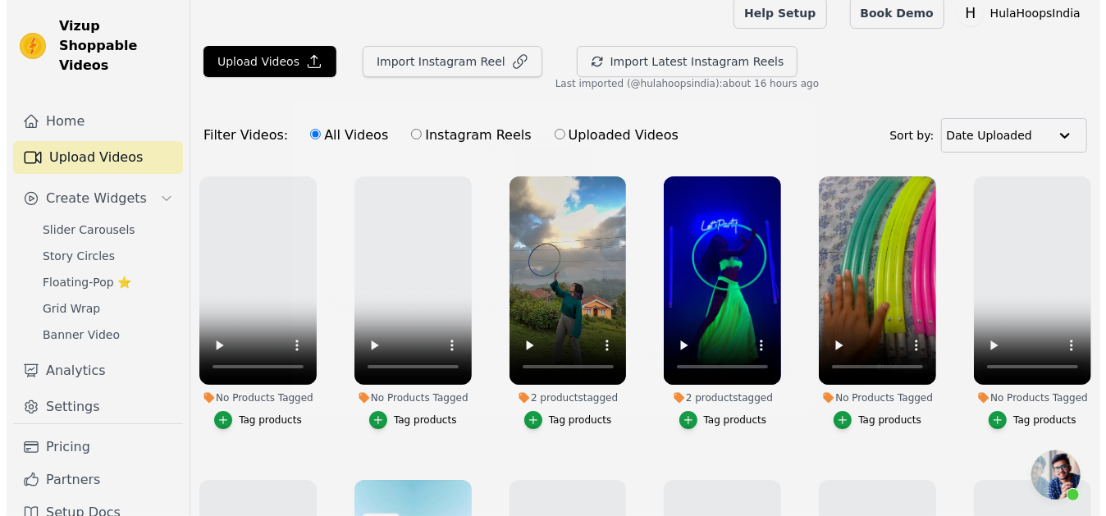
scroll to position [0, 0]
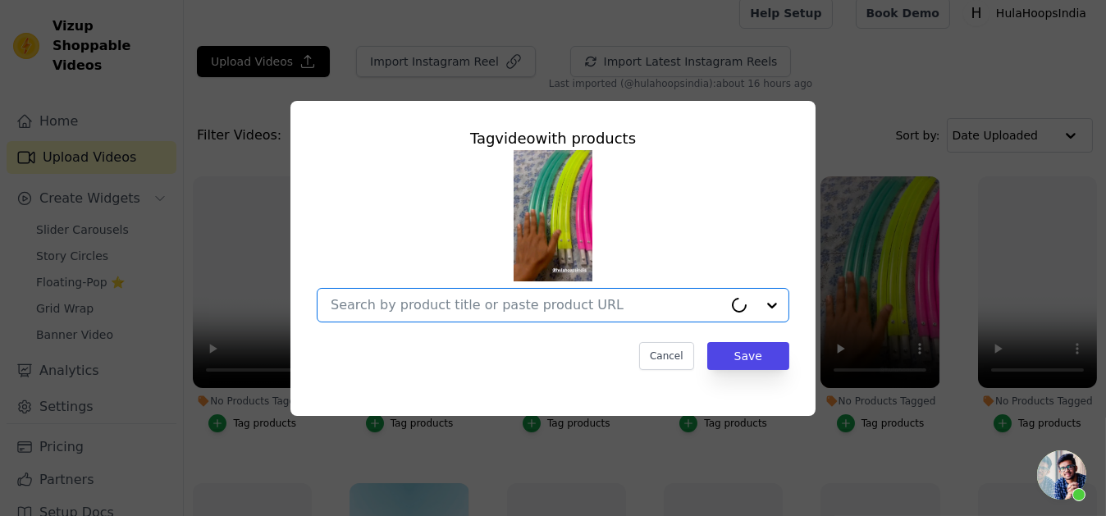
click at [650, 310] on input ">> 1.00 << No Products Tagged Tag video with products Option undefined, selecte…" at bounding box center [527, 305] width 392 height 16
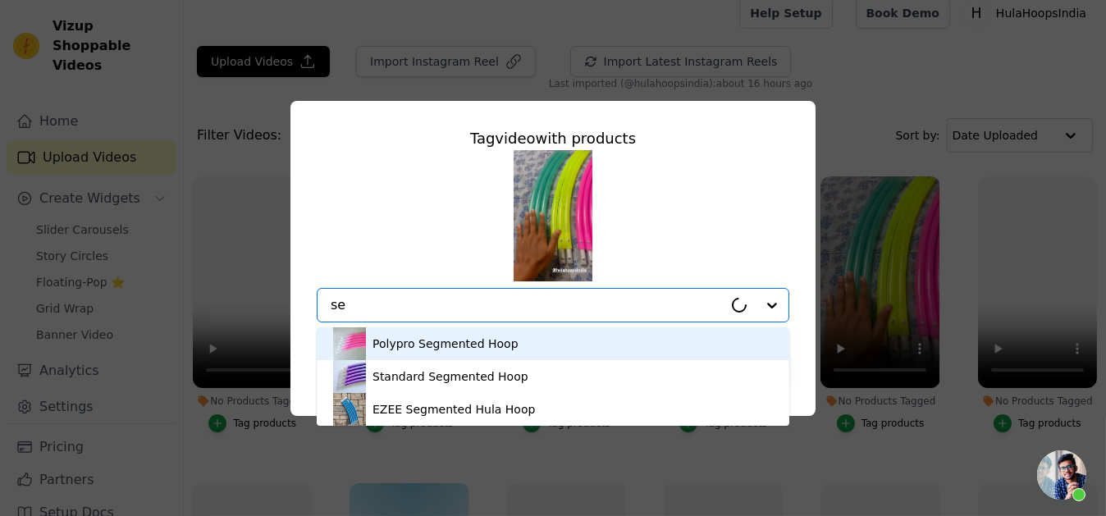
type input "s"
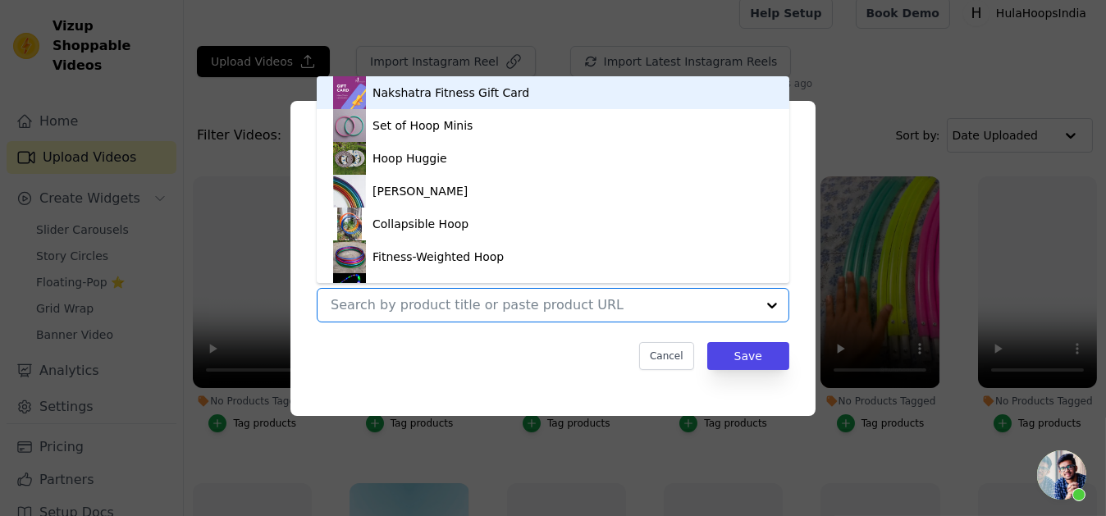
click at [259, 102] on div "Tag video with products Nakshatra Fitness Gift Card Set of Hoop Minis Hoop Hugg…" at bounding box center [553, 259] width 1054 height 368
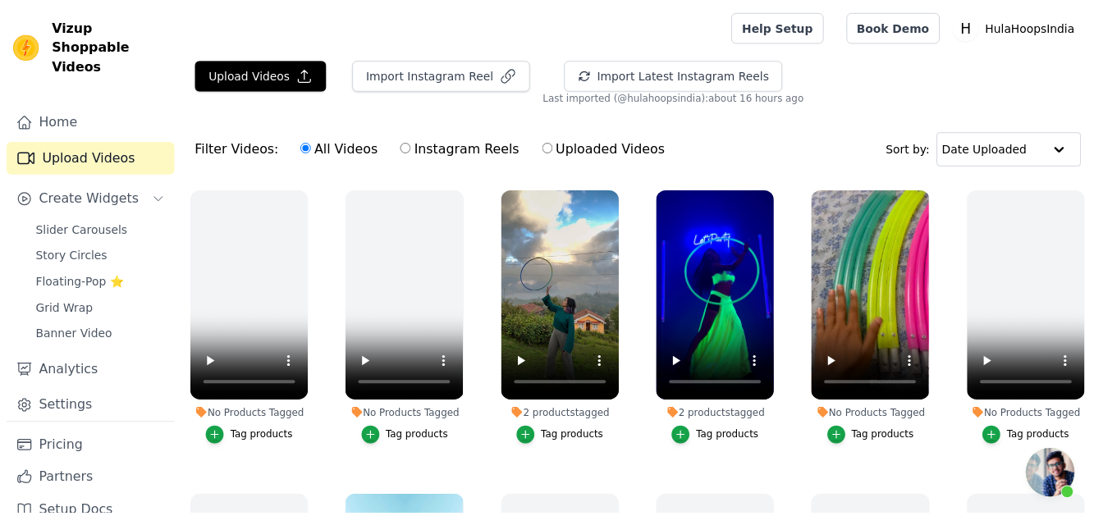
scroll to position [13, 0]
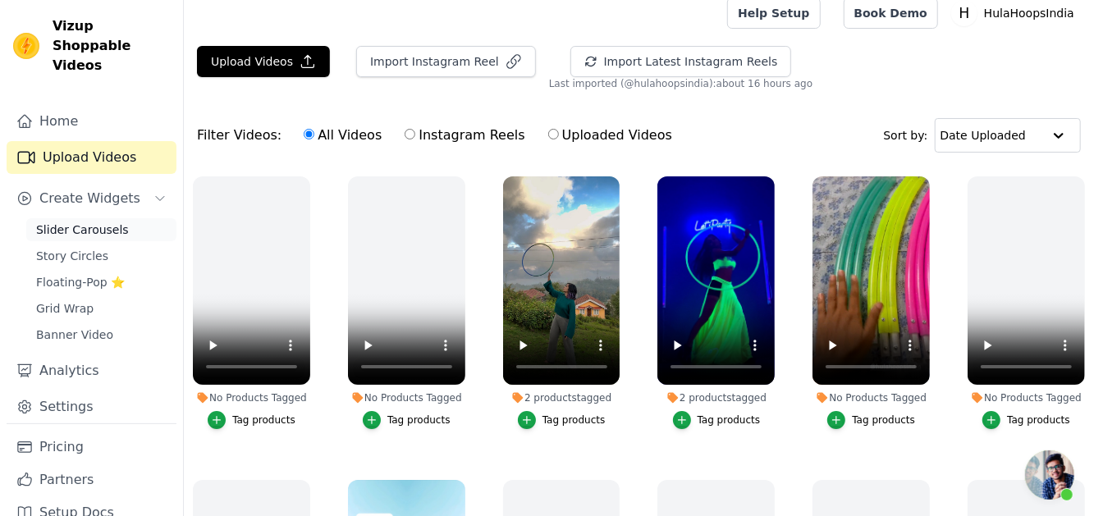
click at [112, 222] on span "Slider Carousels" at bounding box center [82, 230] width 93 height 16
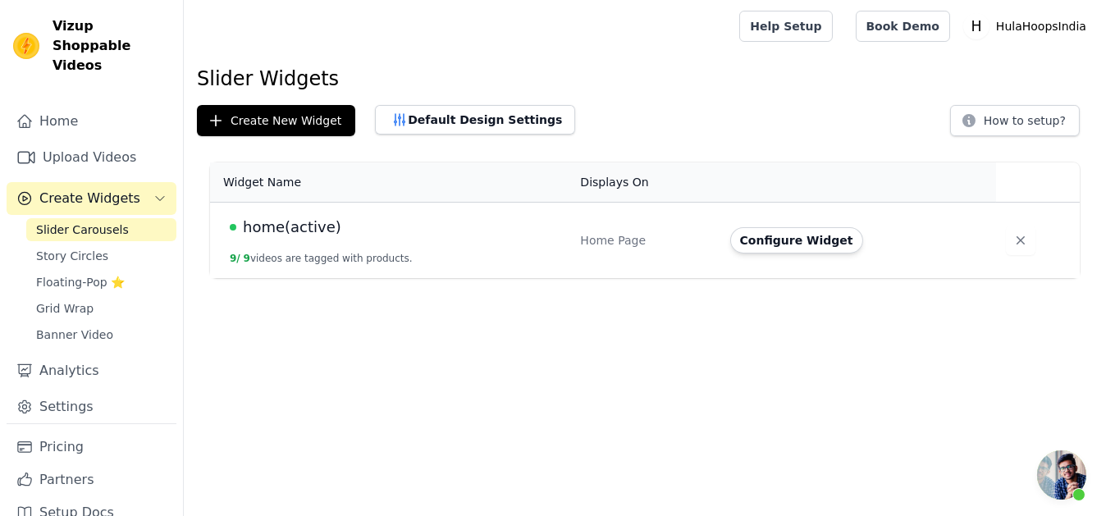
click at [519, 240] on td "home(active) 9 / 9 videos are tagged with products." at bounding box center [390, 241] width 360 height 76
click at [751, 236] on button "Configure Widget" at bounding box center [796, 240] width 133 height 26
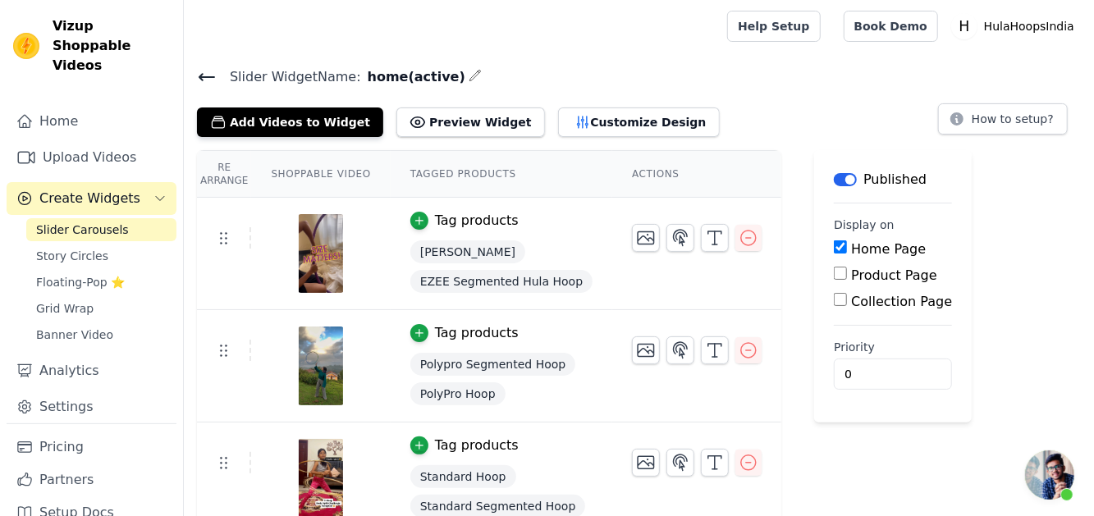
scroll to position [11, 0]
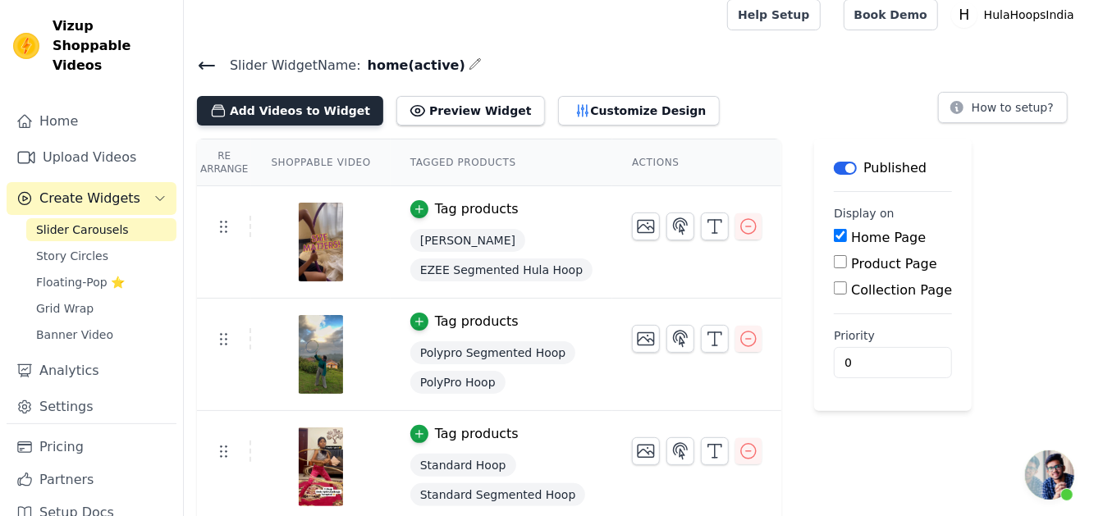
click at [264, 98] on button "Add Videos to Widget" at bounding box center [290, 111] width 186 height 30
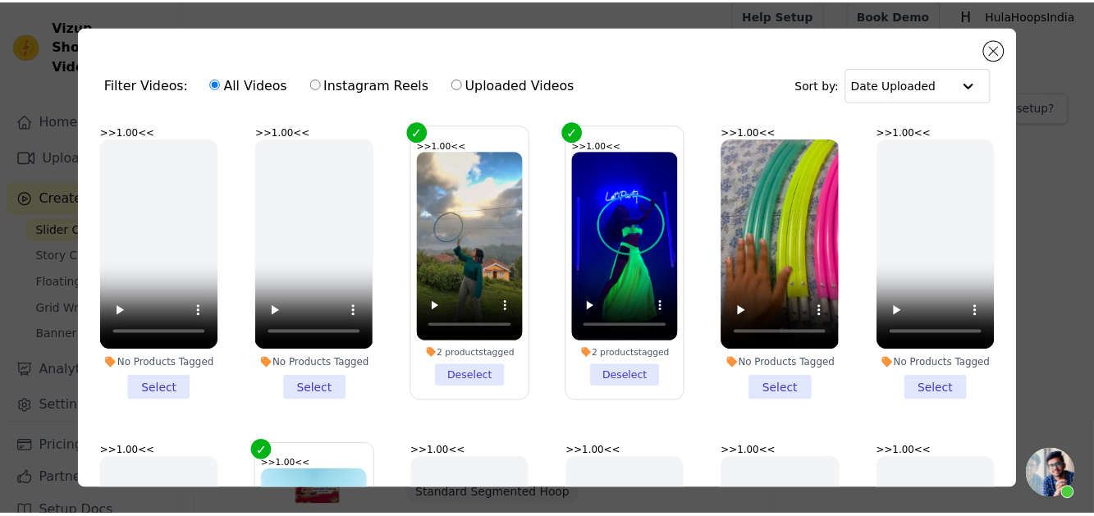
scroll to position [13, 0]
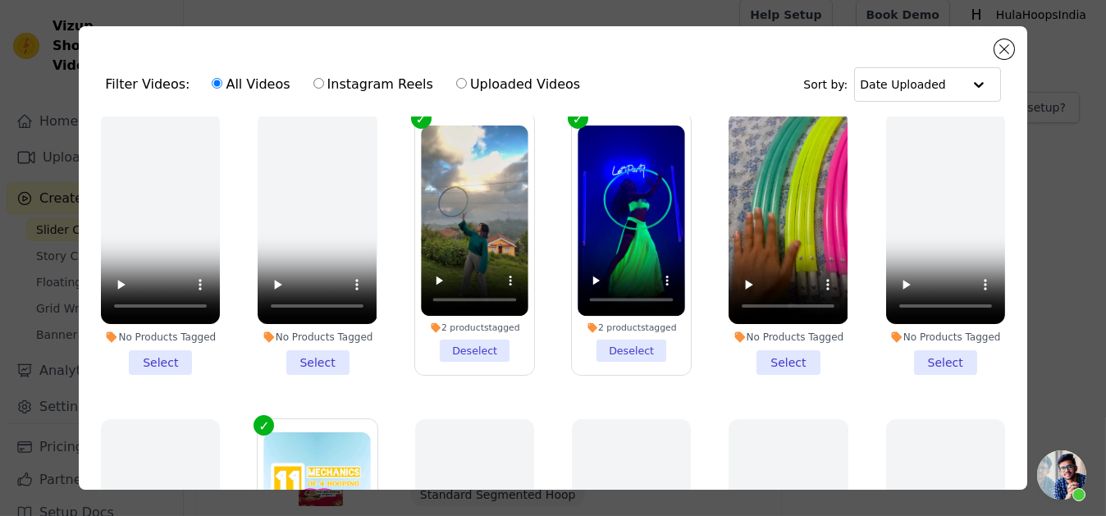
click at [765, 345] on li ">> 1.00 << No Products Tagged Select" at bounding box center [788, 243] width 119 height 263
click at [0, 0] on input ">> 1.00 << No Products Tagged Select" at bounding box center [0, 0] width 0 height 0
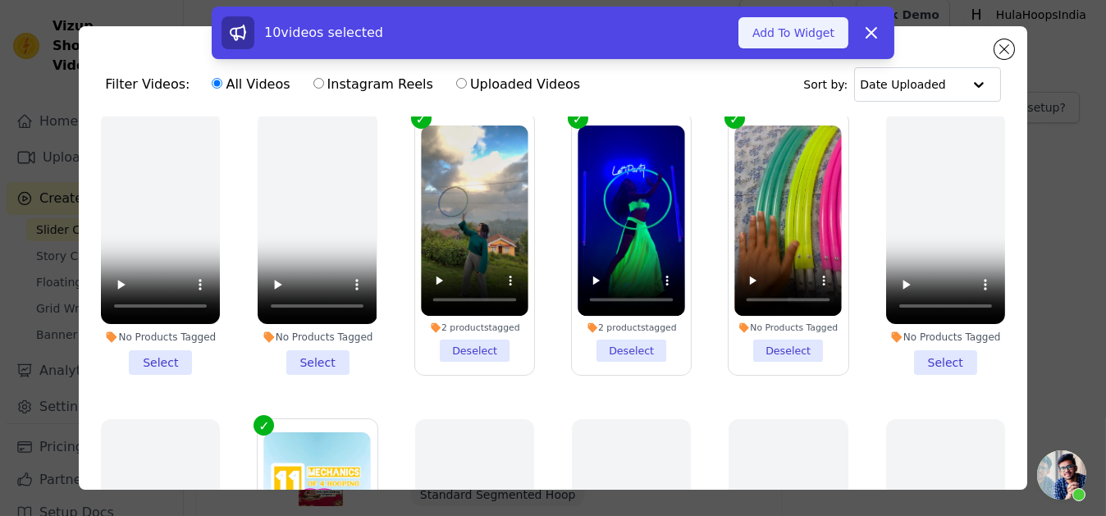
click at [817, 37] on button "Add To Widget" at bounding box center [794, 32] width 110 height 31
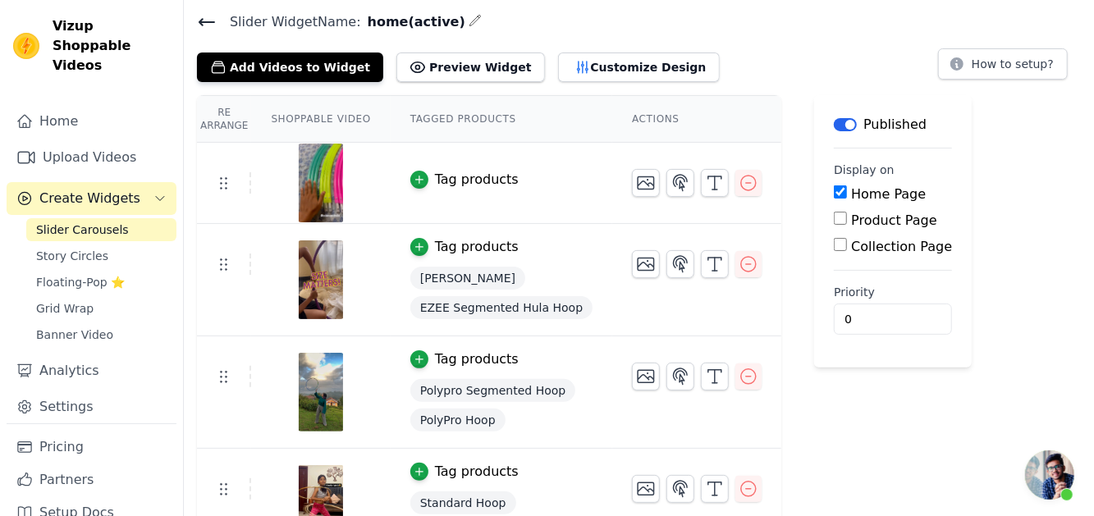
scroll to position [0, 0]
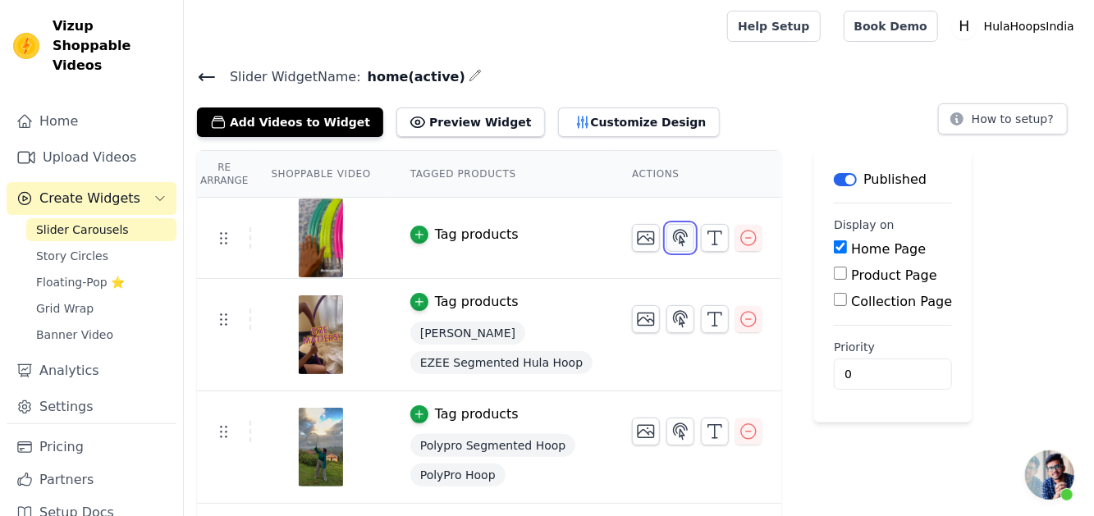
click at [674, 237] on icon "button" at bounding box center [681, 238] width 14 height 16
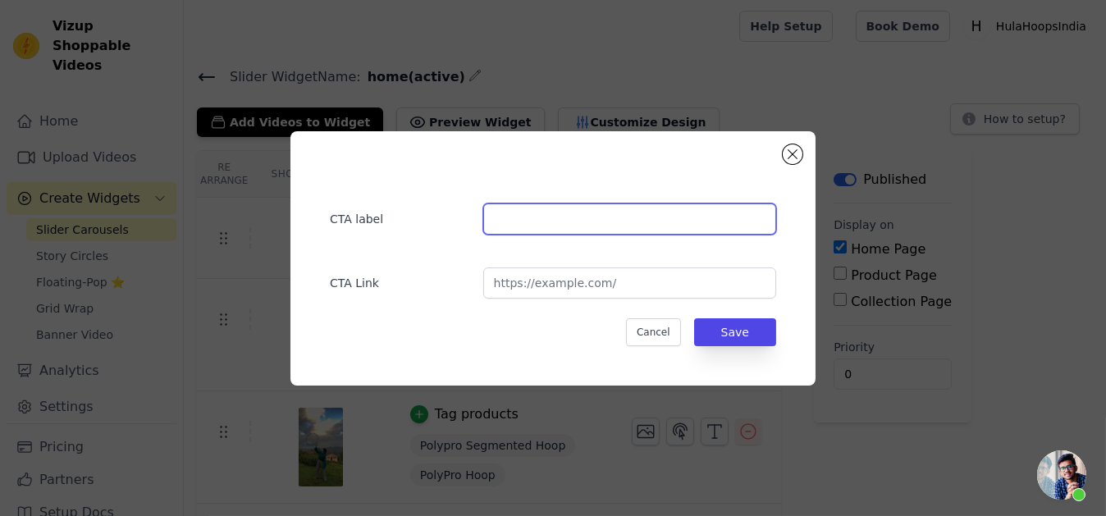
click at [585, 231] on input "text" at bounding box center [629, 219] width 293 height 31
type input "Buy Travel Hoops"
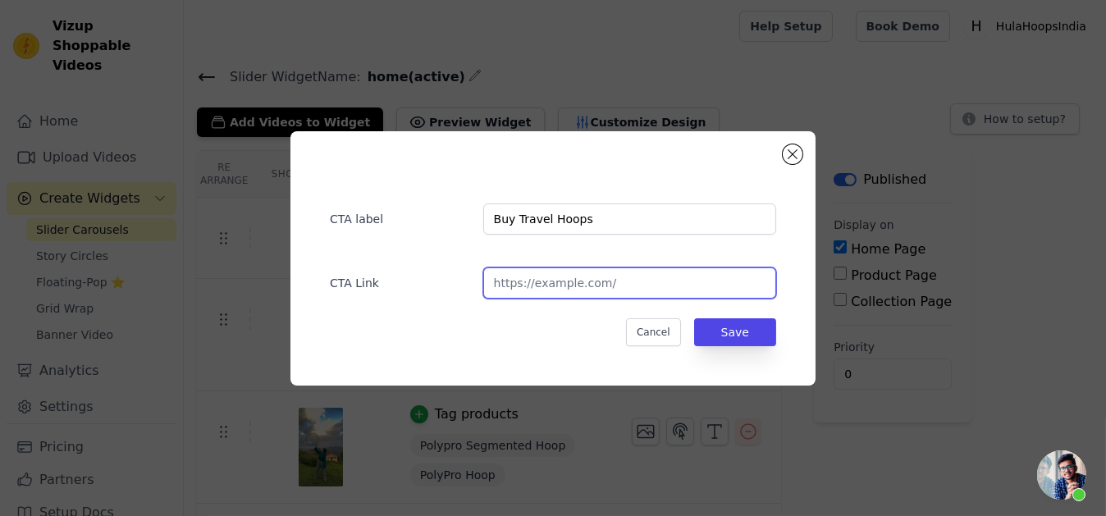
click at [565, 281] on input "url" at bounding box center [629, 283] width 293 height 31
type input "https://hulahoopsindia.com/collections/travel-hoops"
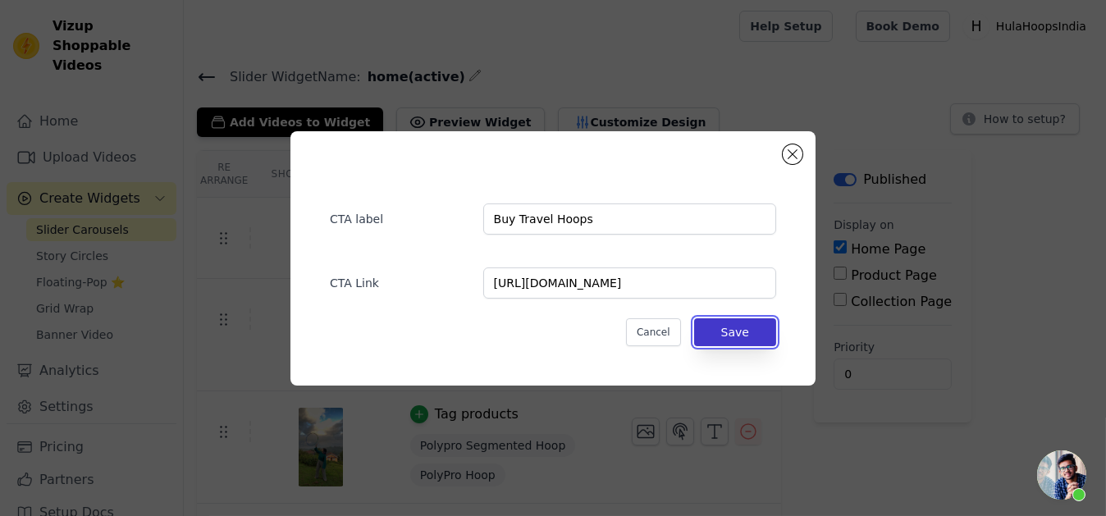
click at [725, 331] on button "Save" at bounding box center [735, 332] width 82 height 28
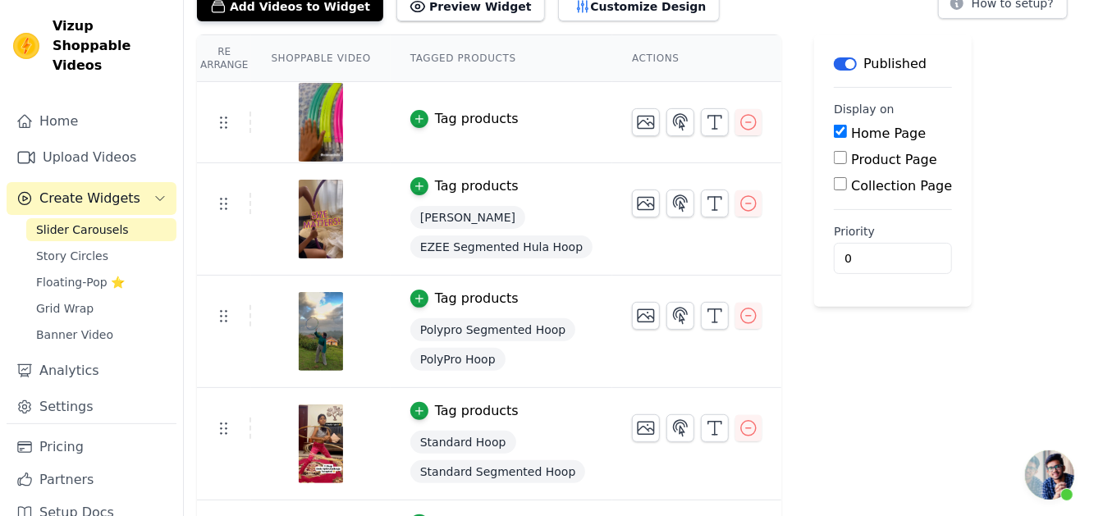
scroll to position [117, 0]
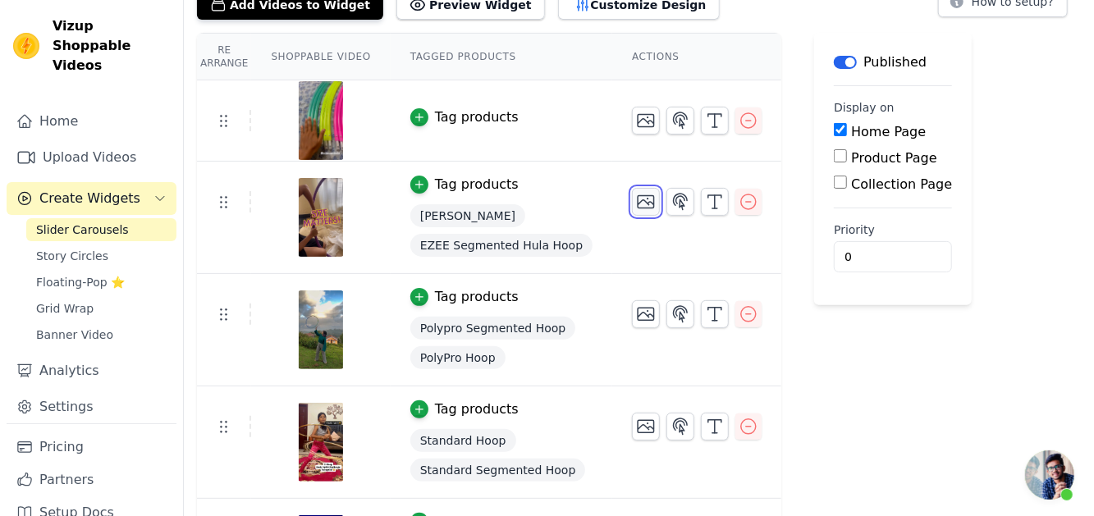
click at [638, 196] on icon "button" at bounding box center [646, 202] width 16 height 12
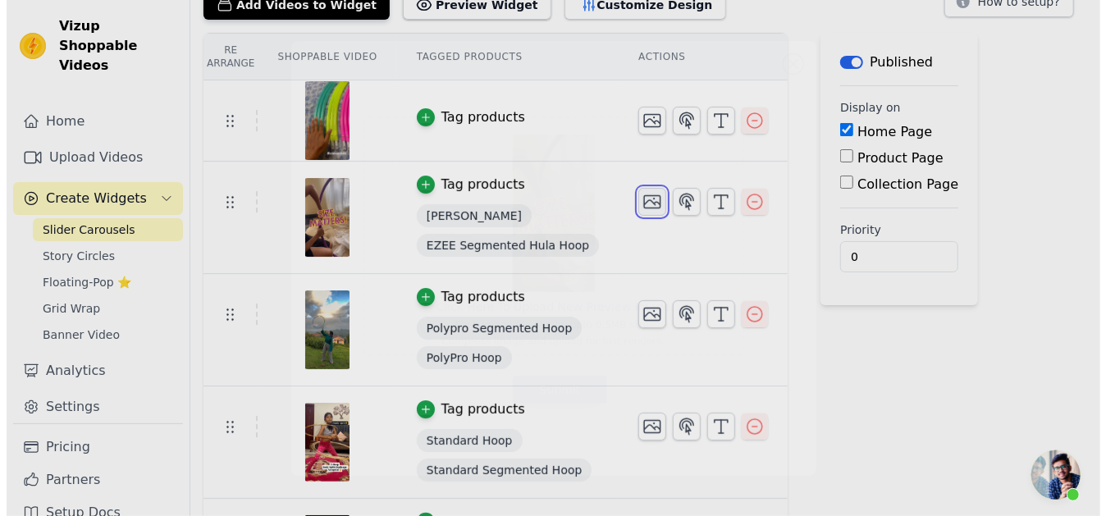
scroll to position [0, 0]
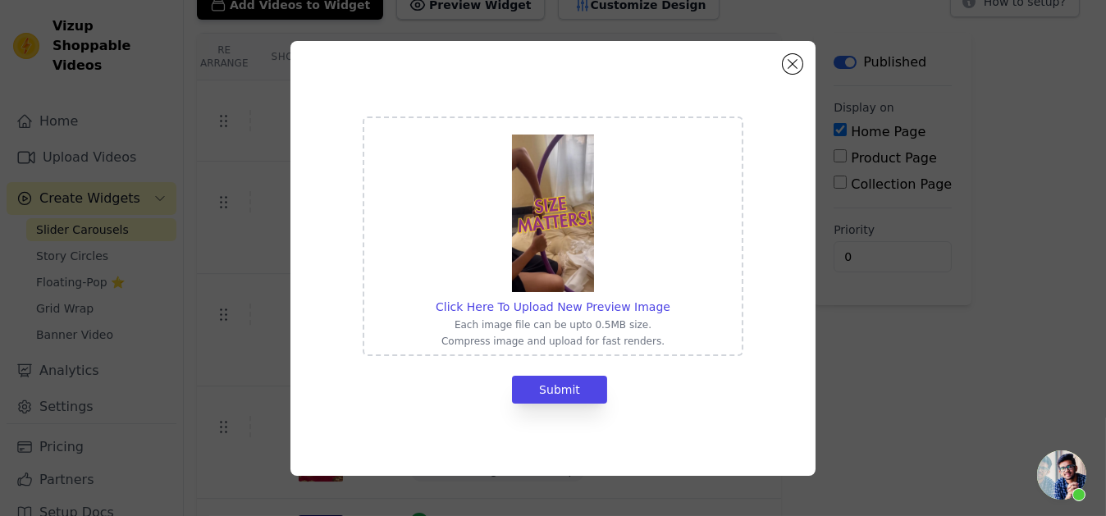
click at [785, 75] on div "Click Here To Upload New Preview Image Each image file can be upto 0.5MB size. …" at bounding box center [553, 258] width 473 height 382
click at [819, 55] on div "Click Here To Upload New Preview Image Each image file can be upto 0.5MB size. …" at bounding box center [553, 258] width 1054 height 487
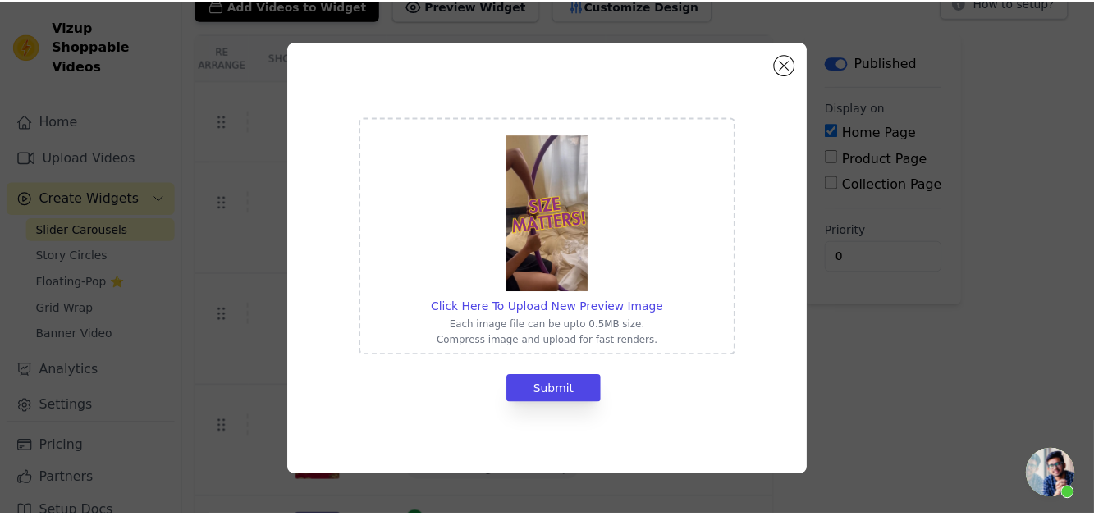
scroll to position [117, 0]
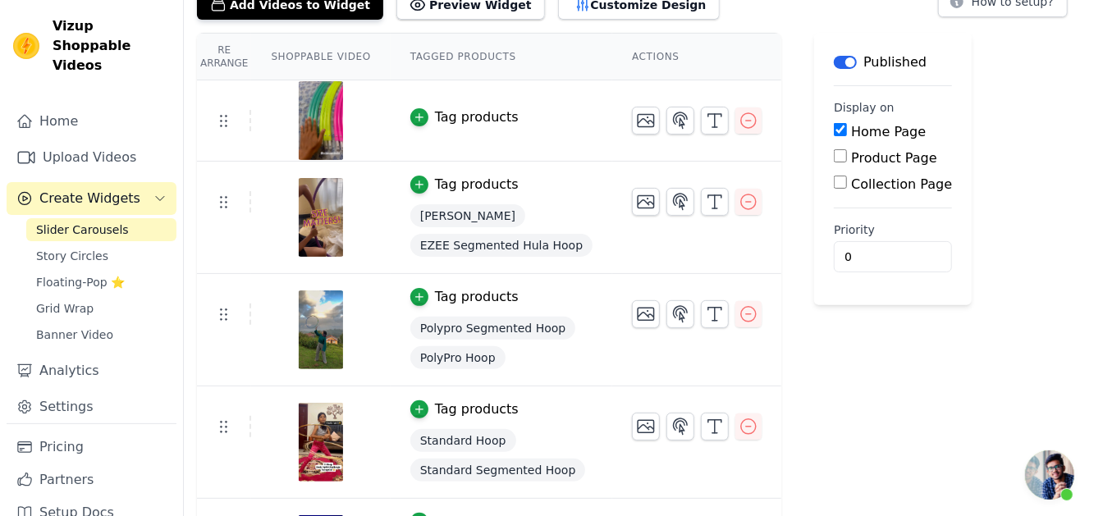
click at [481, 210] on div "EZEE Hoop" at bounding box center [501, 216] width 182 height 30
click at [309, 213] on img at bounding box center [321, 217] width 46 height 79
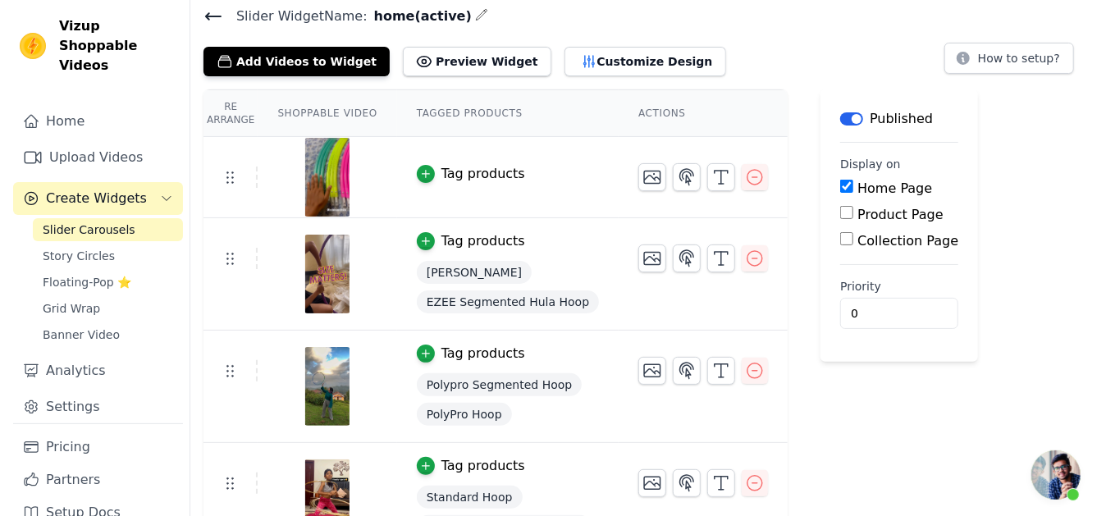
scroll to position [0, 0]
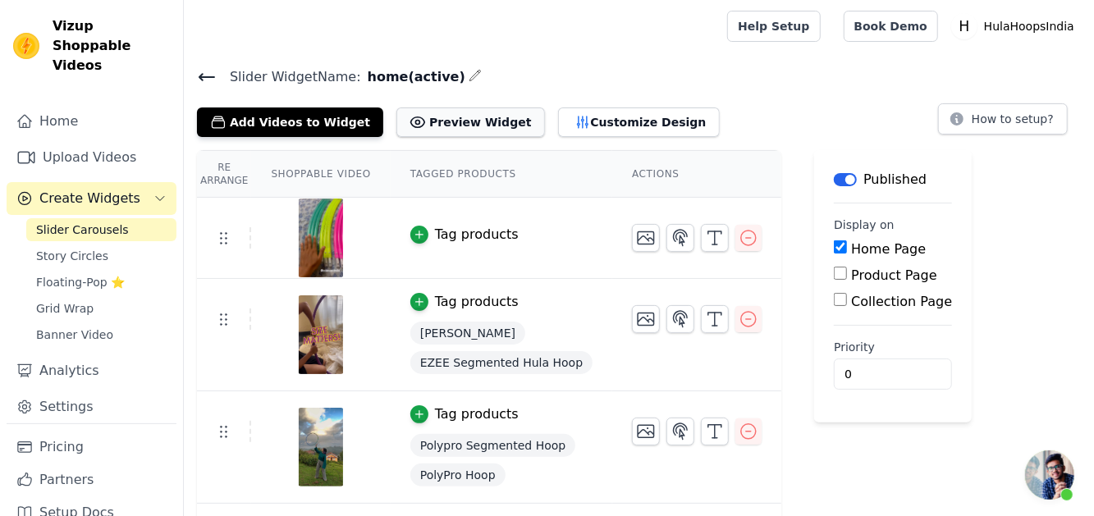
click at [442, 113] on button "Preview Widget" at bounding box center [470, 123] width 148 height 30
click at [563, 126] on button "Customize Design" at bounding box center [639, 123] width 162 height 30
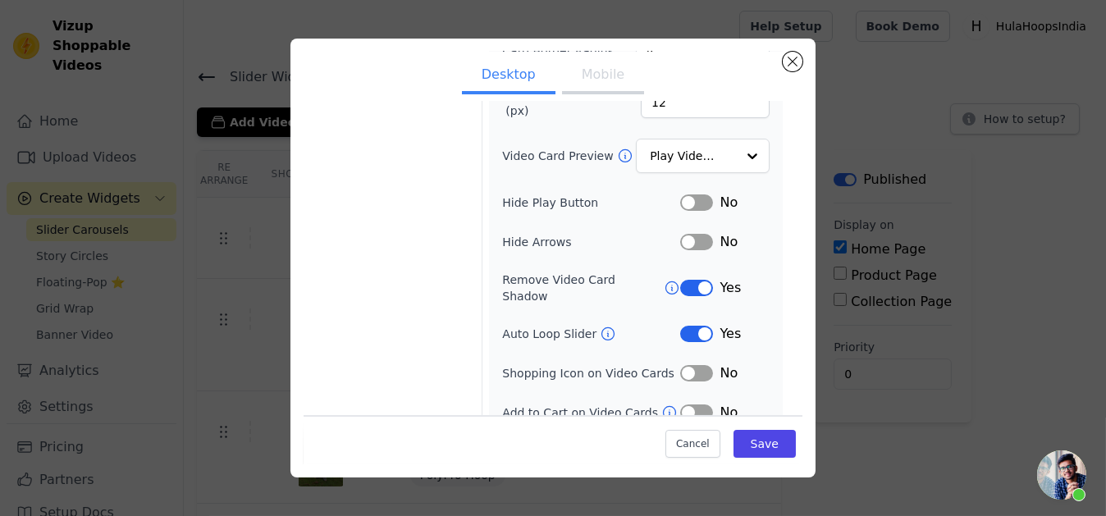
scroll to position [192, 0]
click at [721, 149] on input "Video Card Preview" at bounding box center [693, 156] width 85 height 33
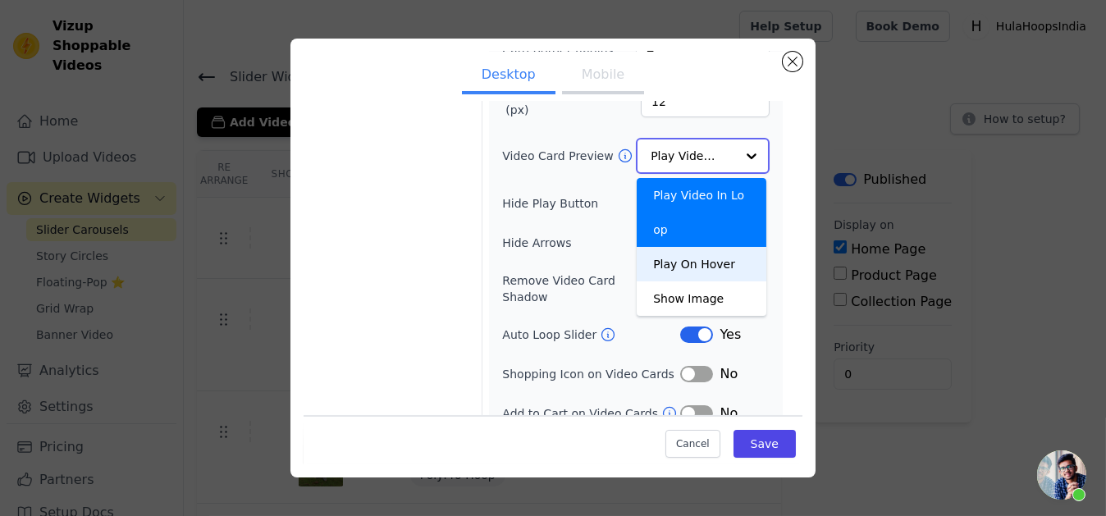
click at [709, 247] on div "Play On Hover" at bounding box center [702, 264] width 130 height 34
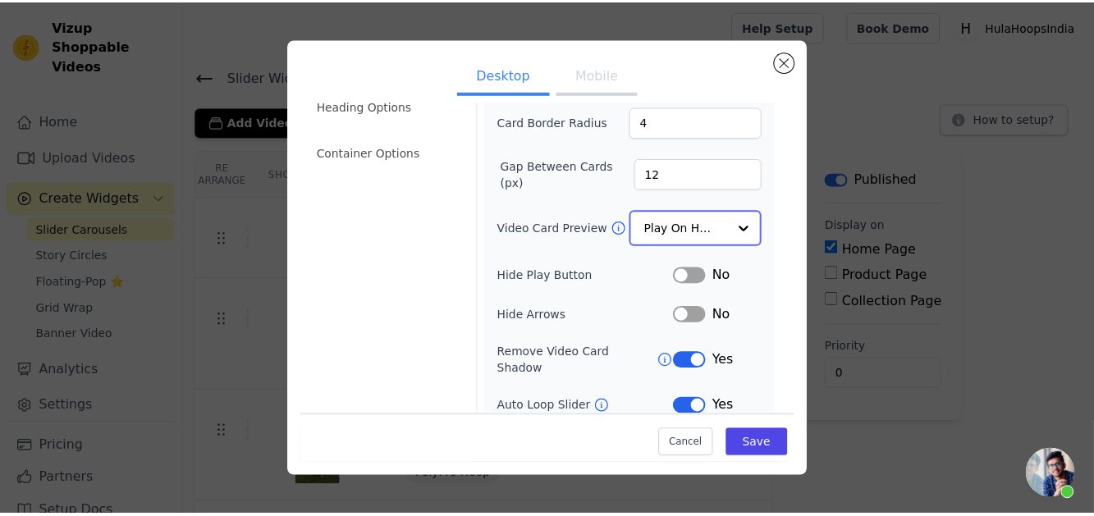
scroll to position [28, 0]
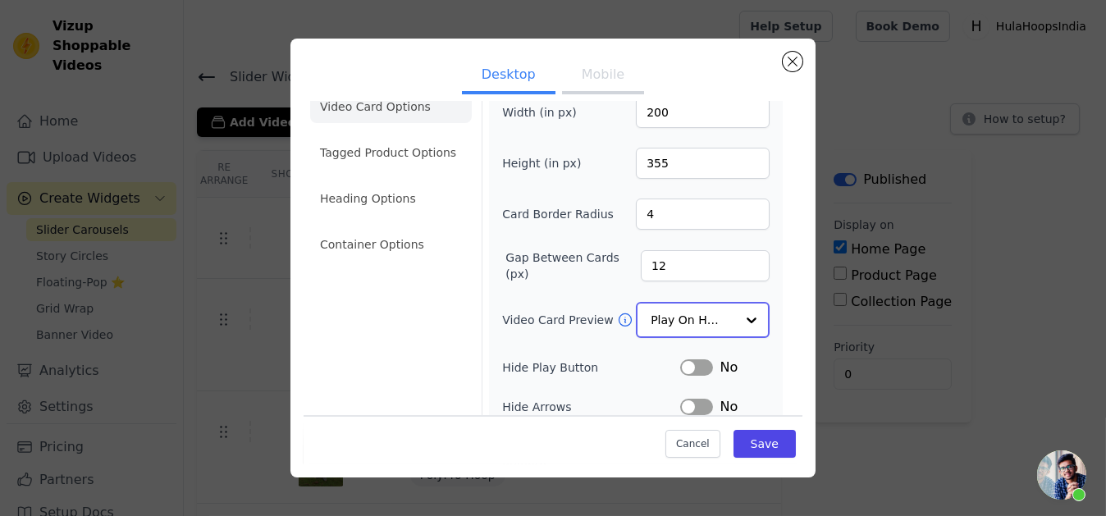
click at [679, 314] on input "Video Card Preview" at bounding box center [693, 320] width 85 height 33
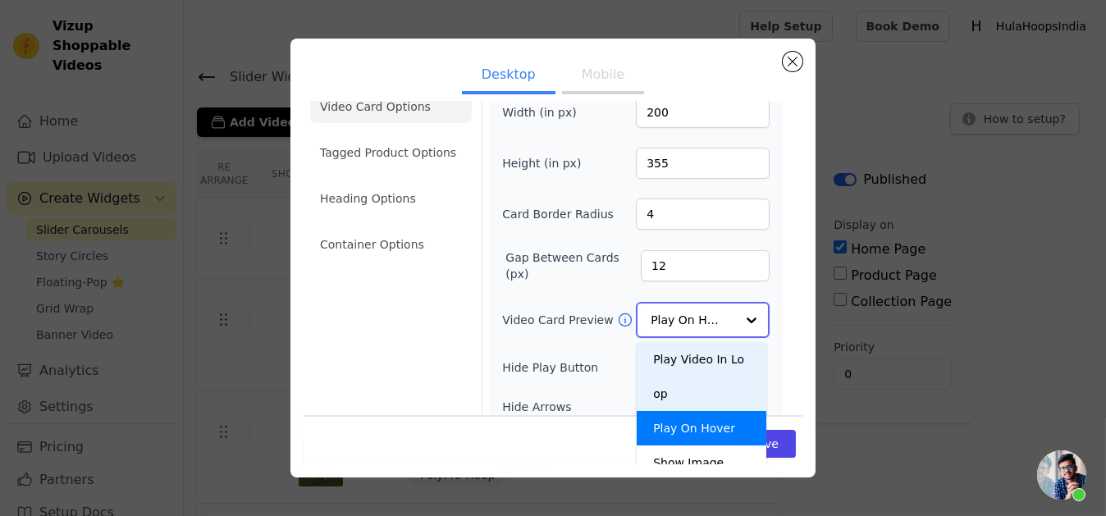
click at [670, 342] on div "Play Video In Loop" at bounding box center [702, 376] width 130 height 69
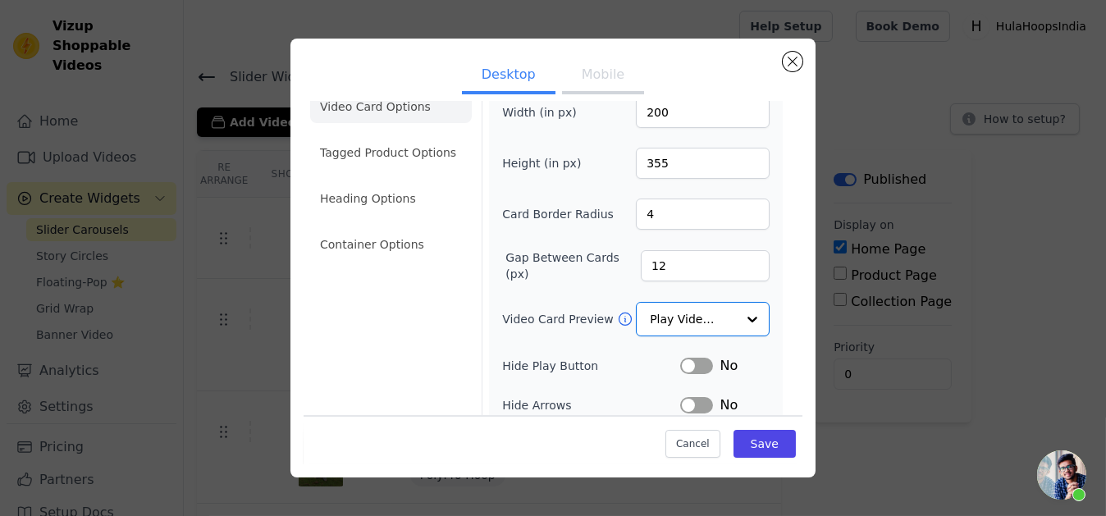
click at [563, 61] on button "Mobile" at bounding box center [603, 76] width 82 height 36
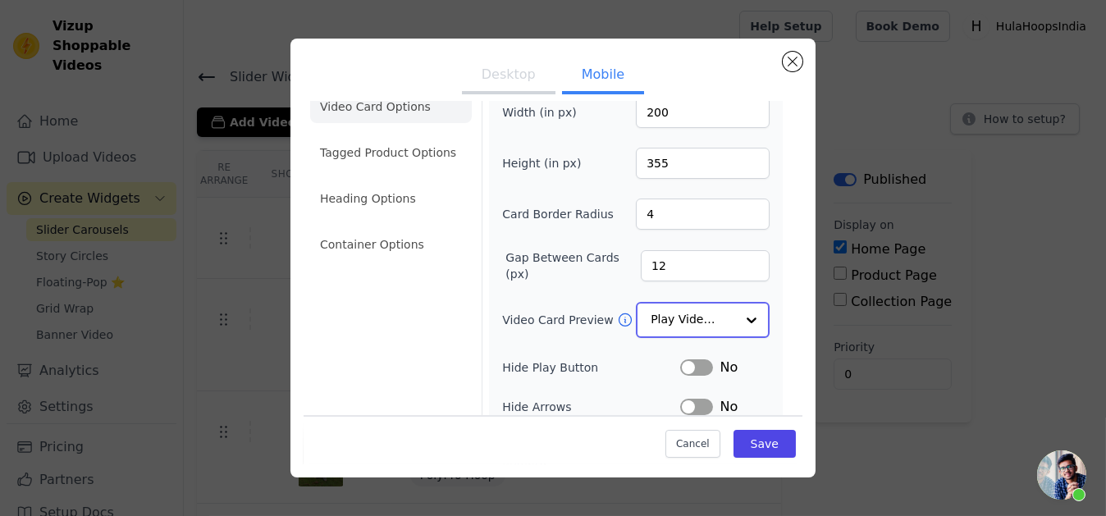
click at [689, 322] on input "Video Card Preview" at bounding box center [693, 320] width 85 height 33
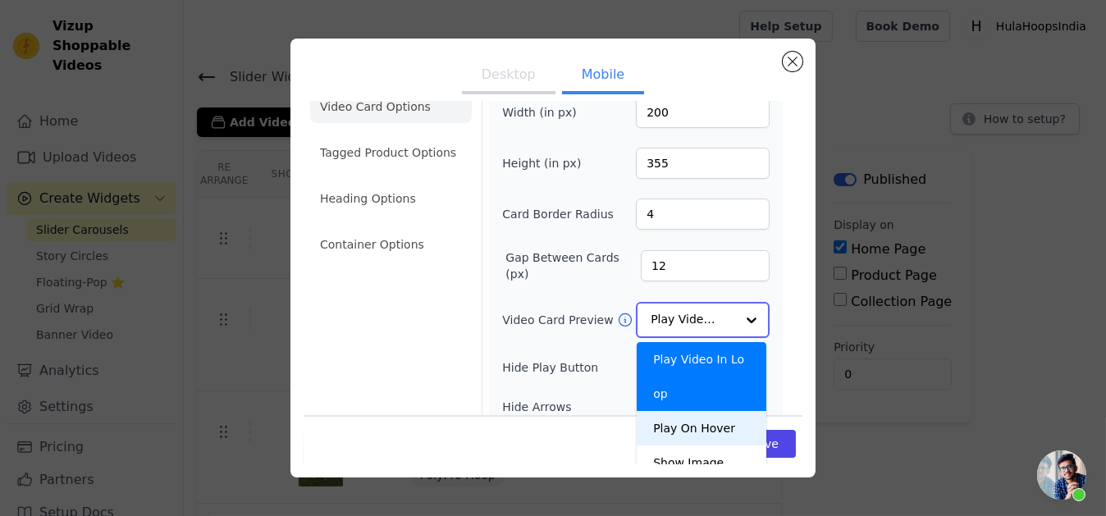
click at [674, 411] on div "Play On Hover" at bounding box center [702, 428] width 130 height 34
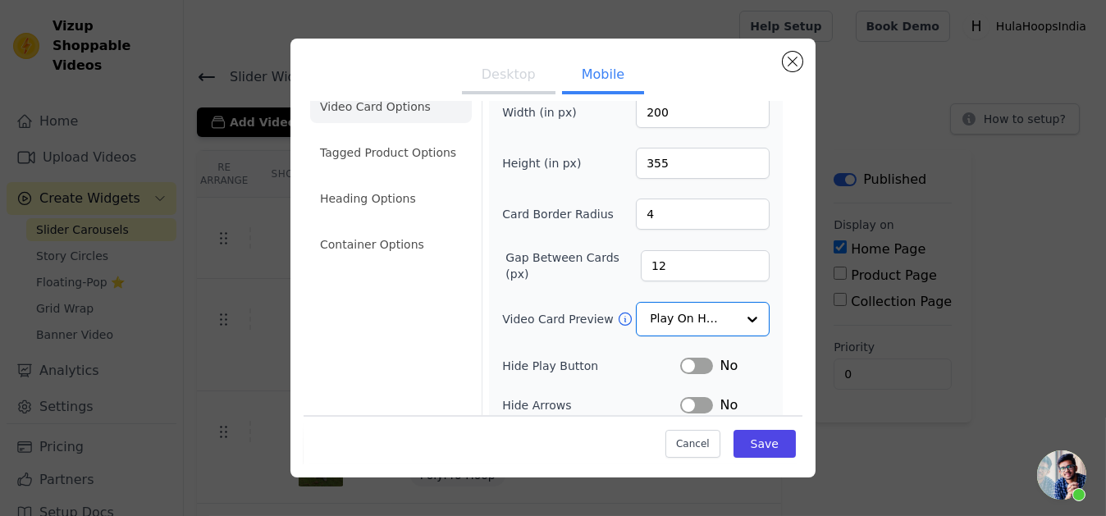
click at [465, 355] on div "Video Card Options Tagged Product Options Heading Options Container Options" at bounding box center [391, 357] width 162 height 561
click at [780, 449] on button "Save" at bounding box center [765, 444] width 62 height 28
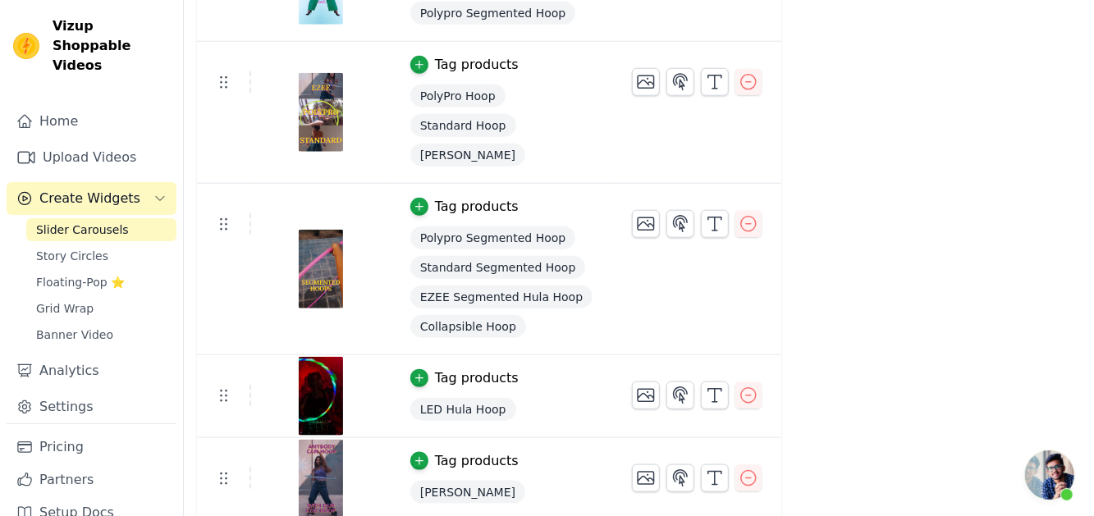
scroll to position [0, 0]
